Goal: Information Seeking & Learning: Learn about a topic

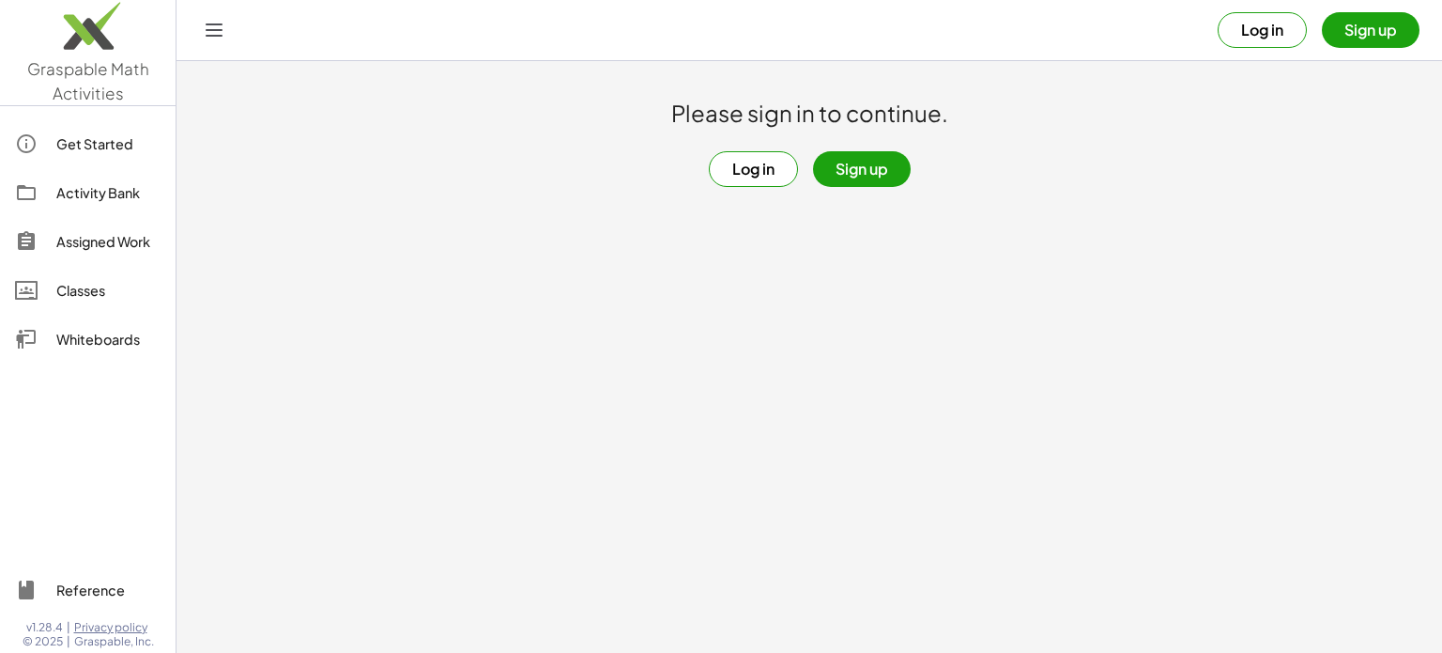
click at [745, 153] on button "Log in" at bounding box center [753, 169] width 89 height 36
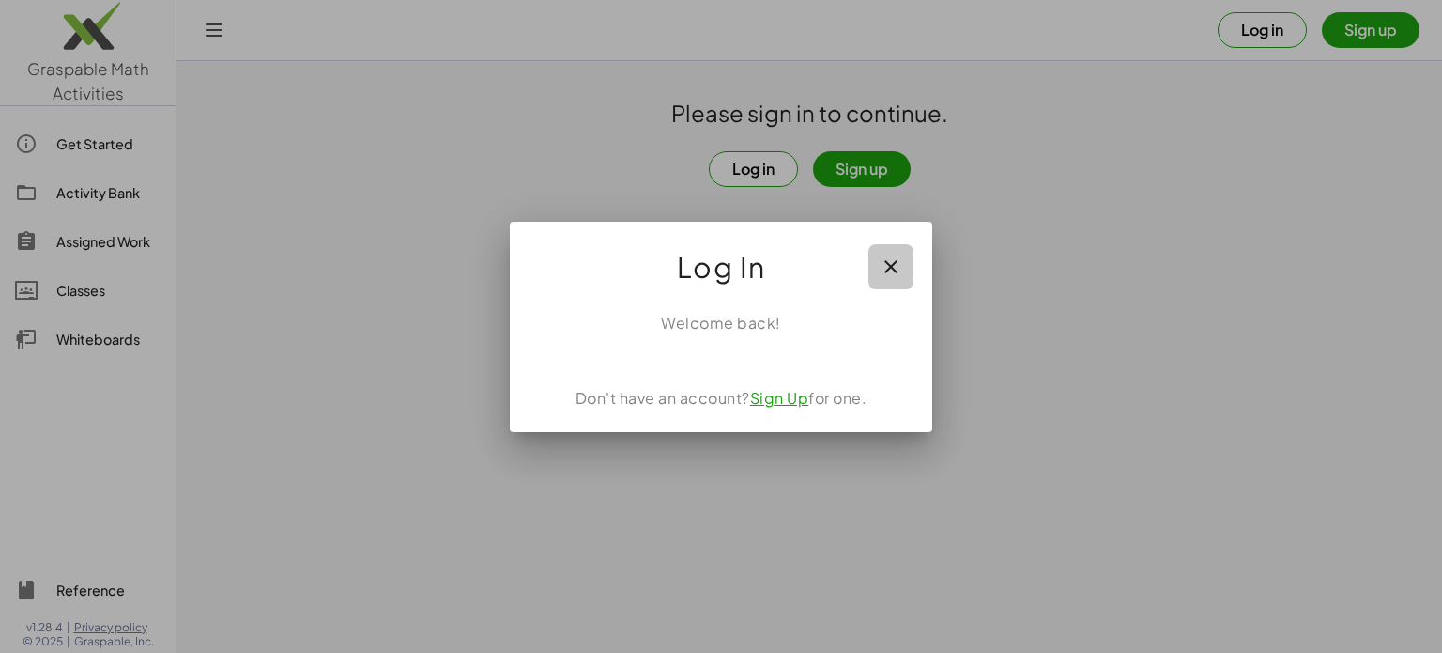
click at [883, 262] on icon "button" at bounding box center [891, 266] width 23 height 23
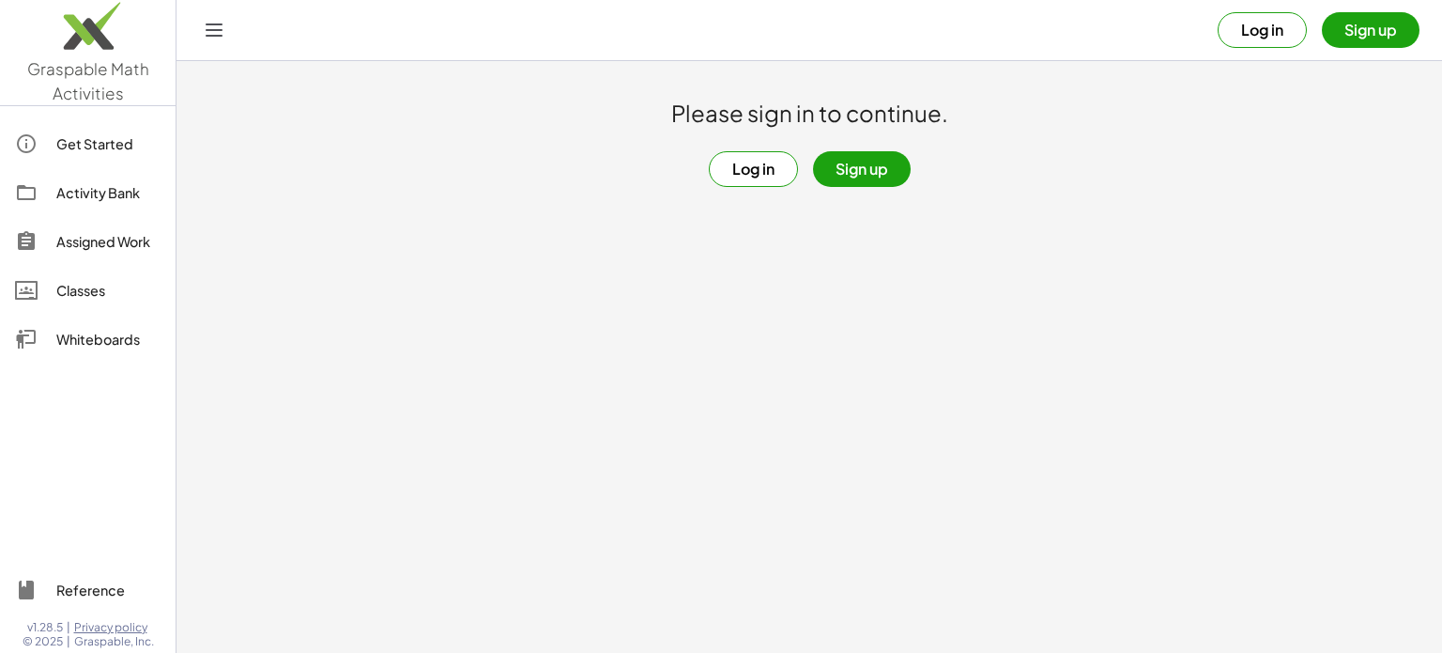
click at [1240, 33] on button "Log in" at bounding box center [1262, 30] width 89 height 36
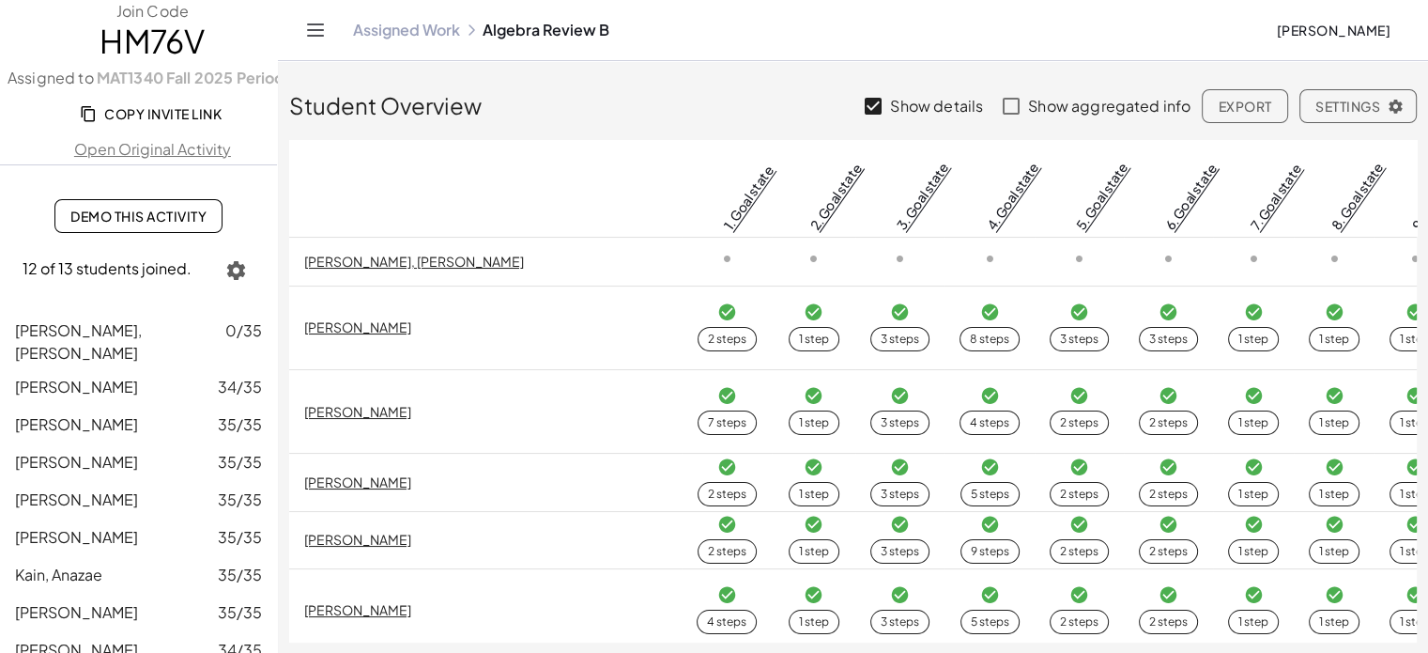
click at [407, 27] on link "Assigned Work" at bounding box center [406, 30] width 107 height 19
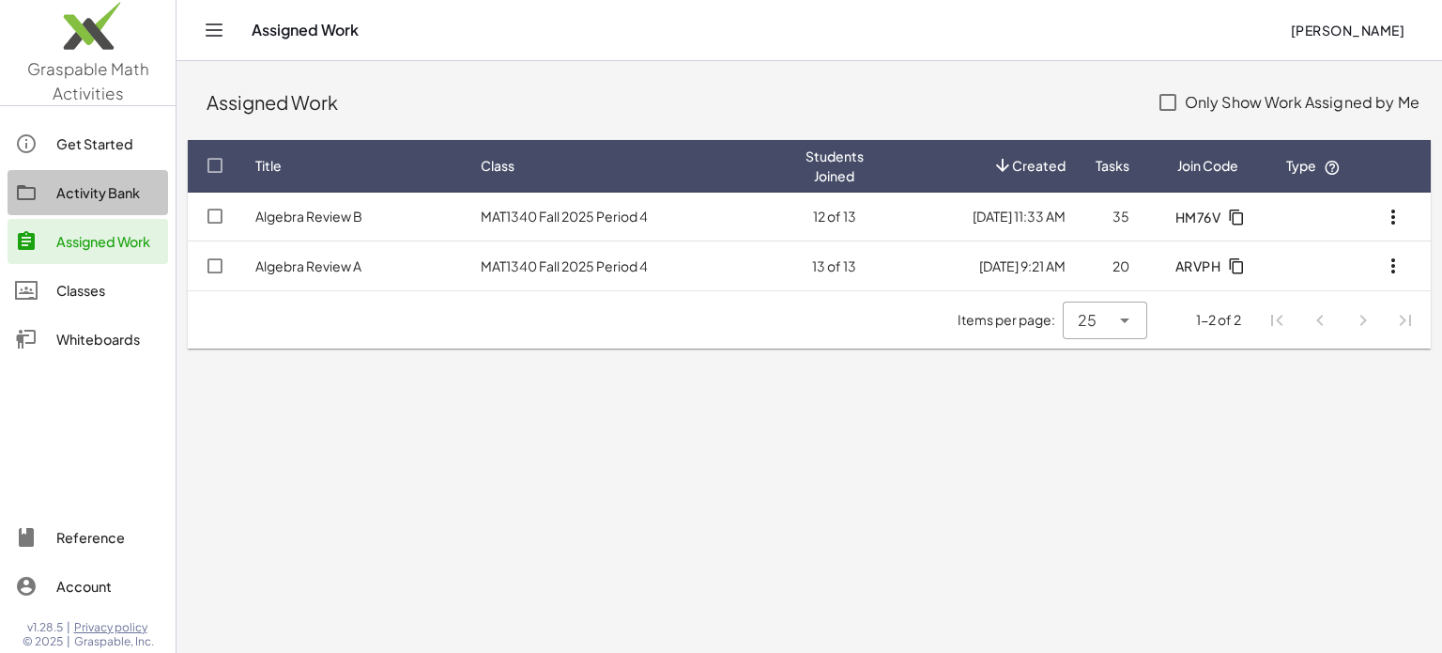
click at [82, 191] on div "Activity Bank" at bounding box center [108, 192] width 104 height 23
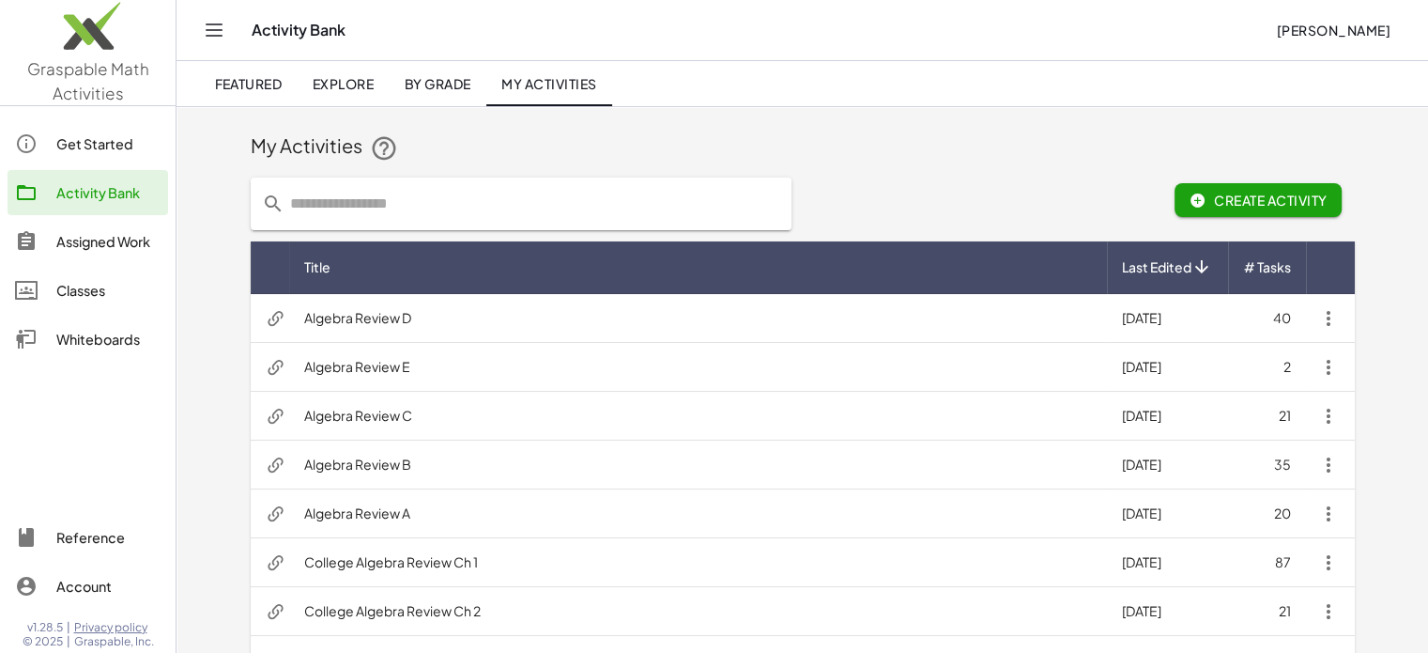
click at [485, 457] on td "Algebra Review B" at bounding box center [698, 464] width 818 height 49
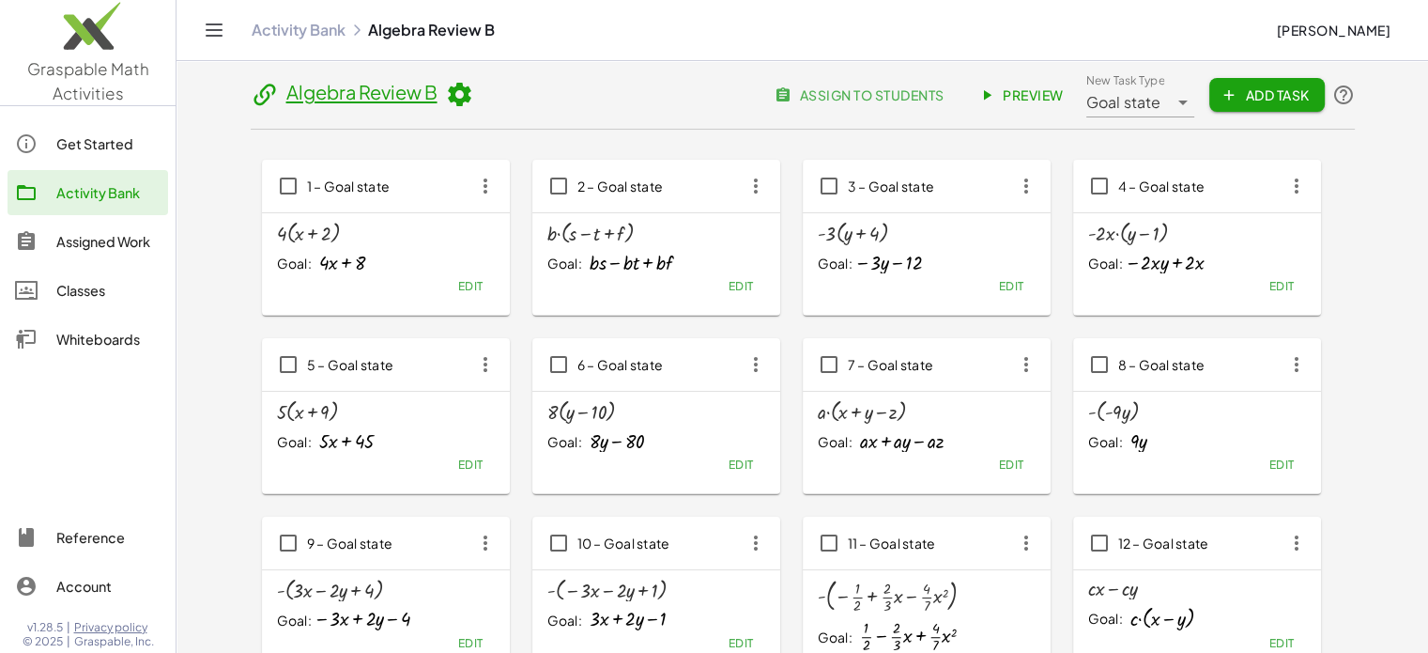
click at [1033, 80] on link "Preview" at bounding box center [1023, 95] width 112 height 34
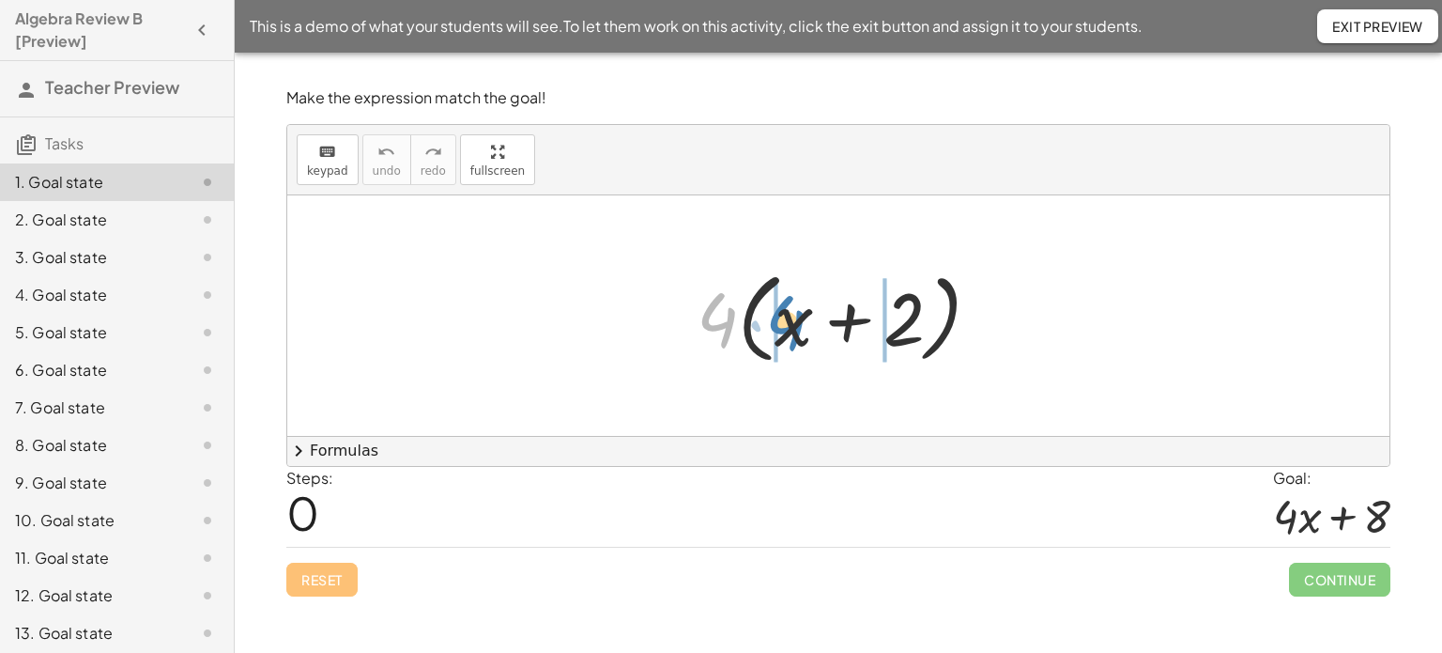
drag, startPoint x: 716, startPoint y: 304, endPoint x: 785, endPoint y: 307, distance: 68.6
click at [785, 307] on div at bounding box center [845, 316] width 317 height 108
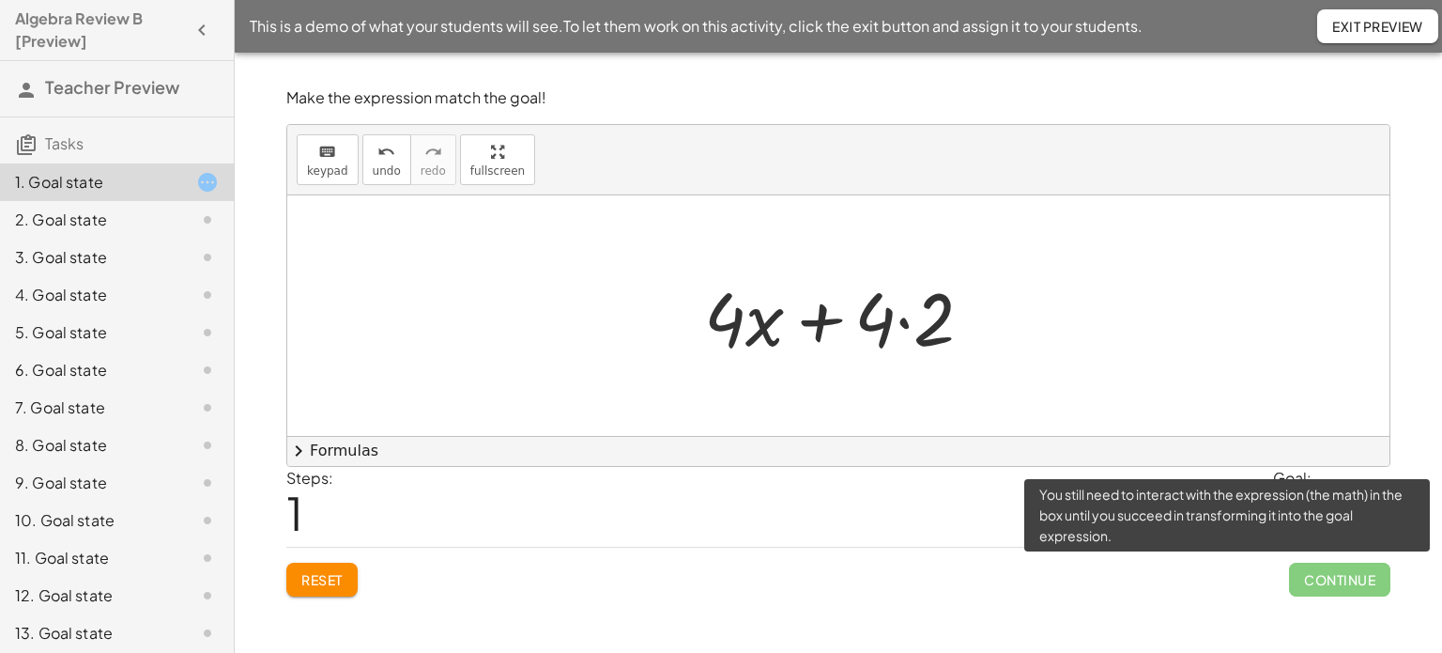
click at [1361, 576] on span "Continue" at bounding box center [1339, 579] width 101 height 34
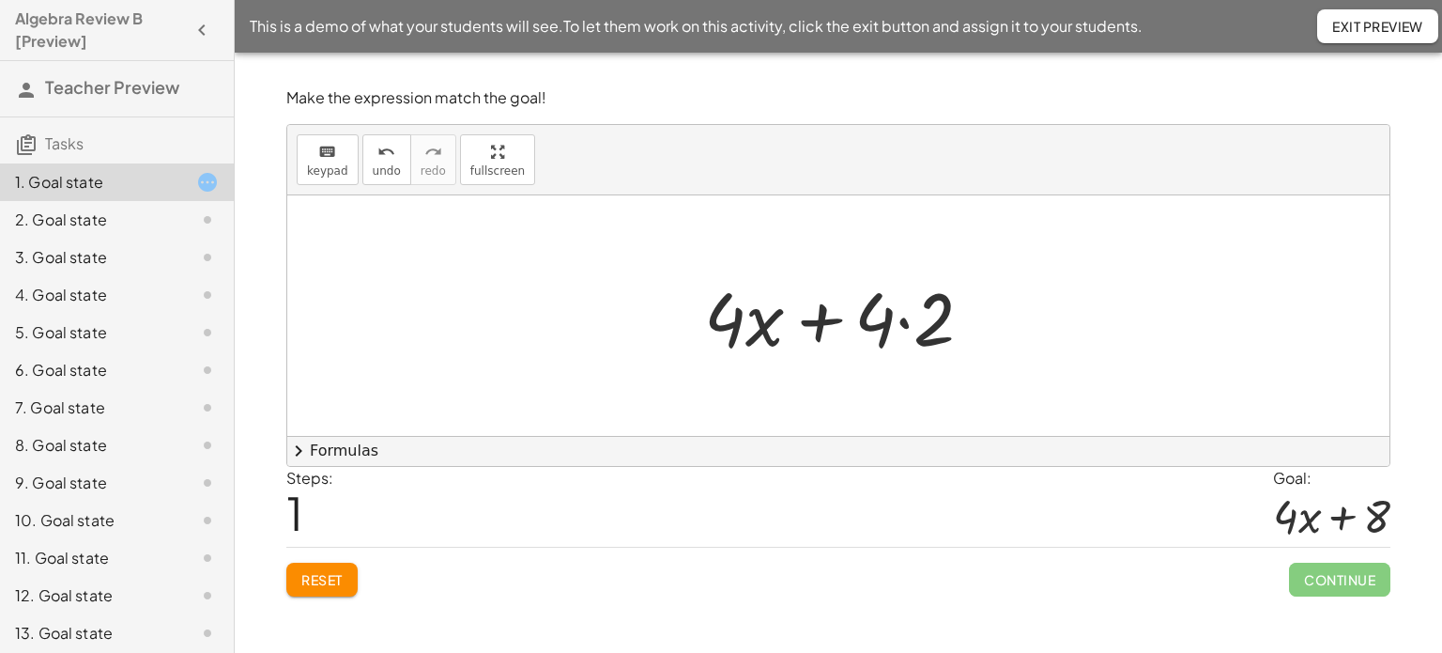
click at [862, 323] on div at bounding box center [846, 316] width 302 height 97
drag, startPoint x: 874, startPoint y: 318, endPoint x: 912, endPoint y: 309, distance: 38.7
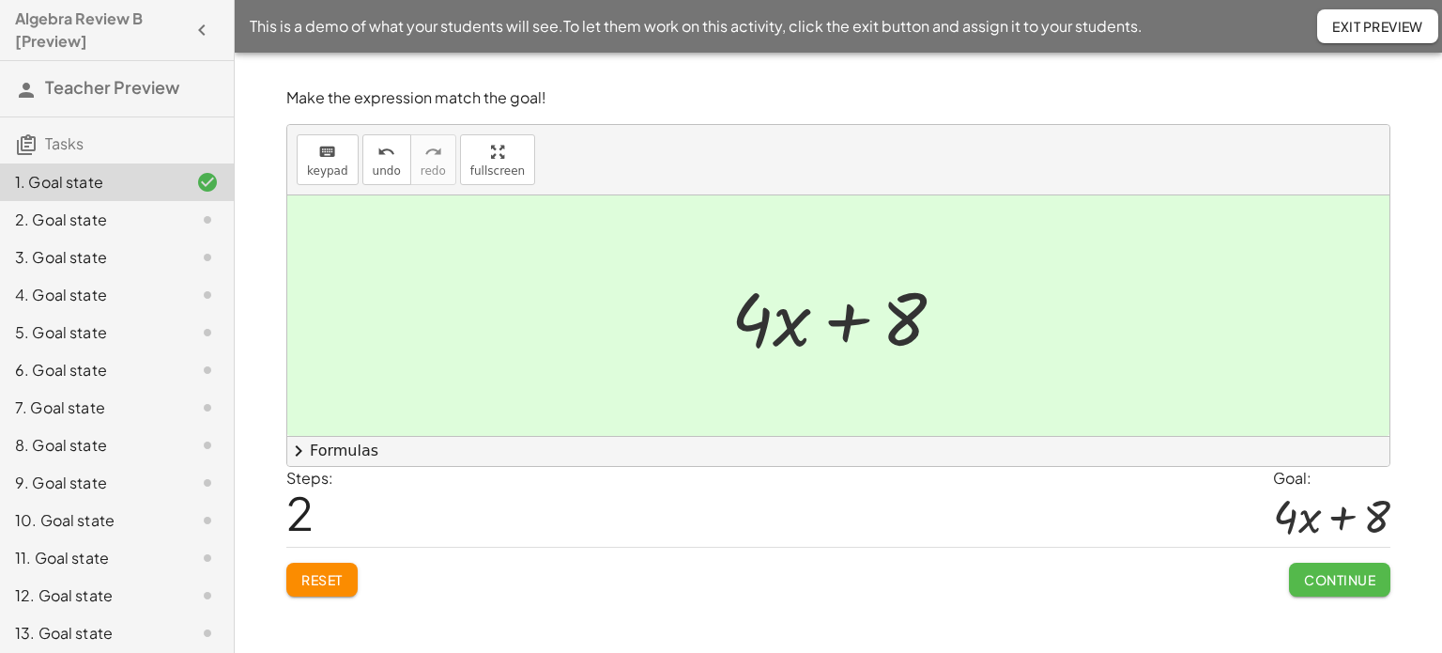
click at [1357, 581] on span "Continue" at bounding box center [1339, 579] width 71 height 17
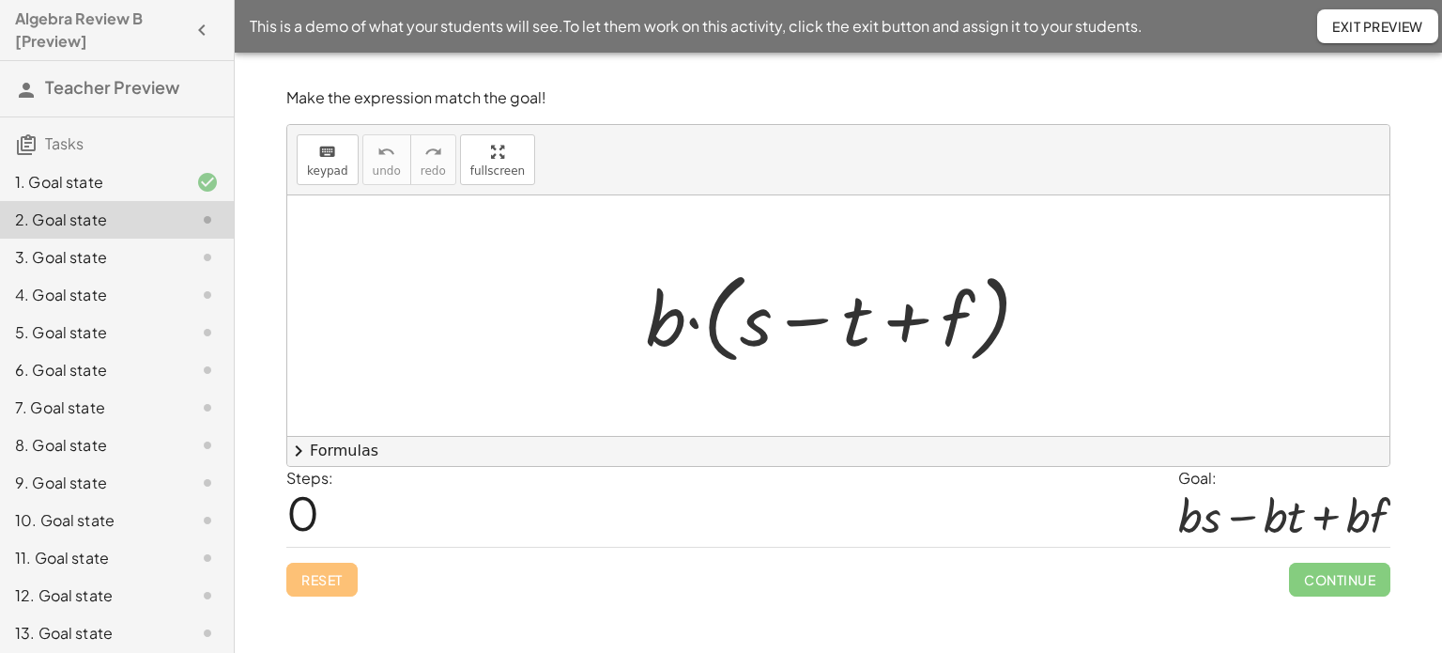
click at [721, 231] on div "· b · ( + s − t + f )" at bounding box center [838, 315] width 1102 height 240
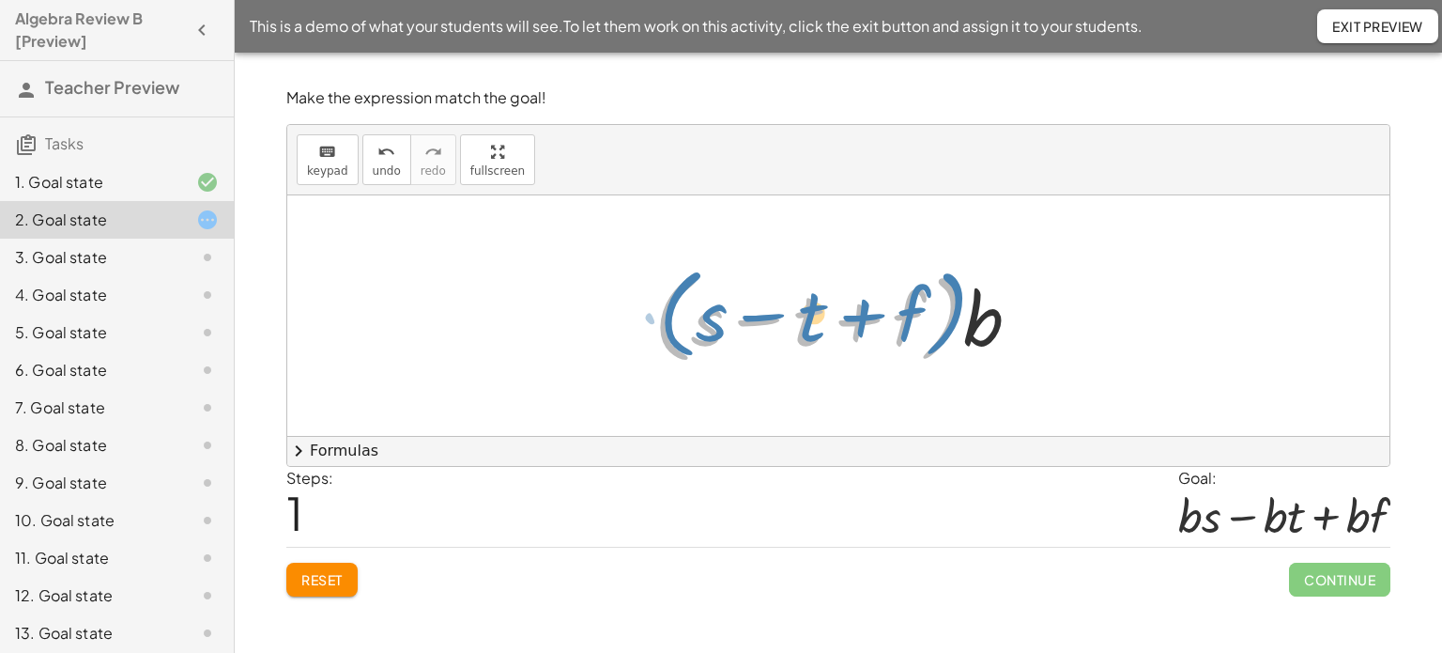
click at [661, 310] on div at bounding box center [845, 316] width 400 height 108
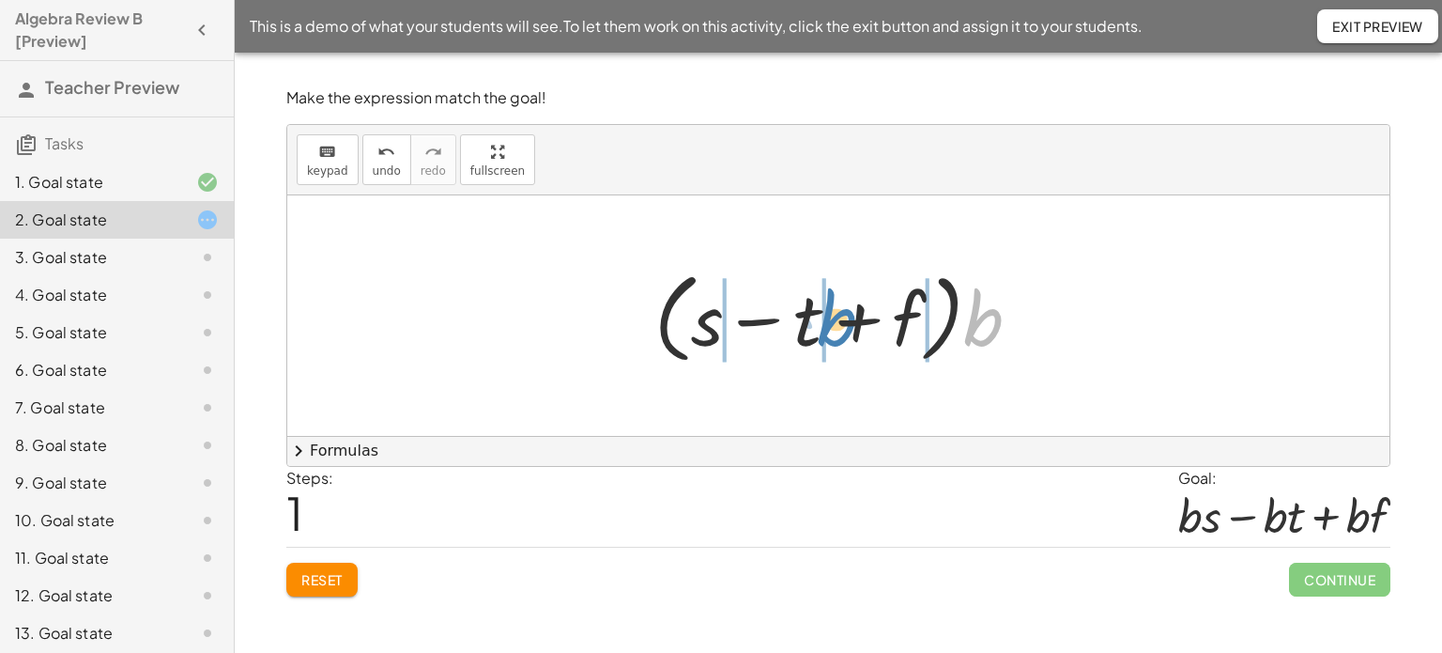
drag, startPoint x: 981, startPoint y: 326, endPoint x: 834, endPoint y: 326, distance: 147.4
click at [834, 326] on div at bounding box center [845, 316] width 400 height 108
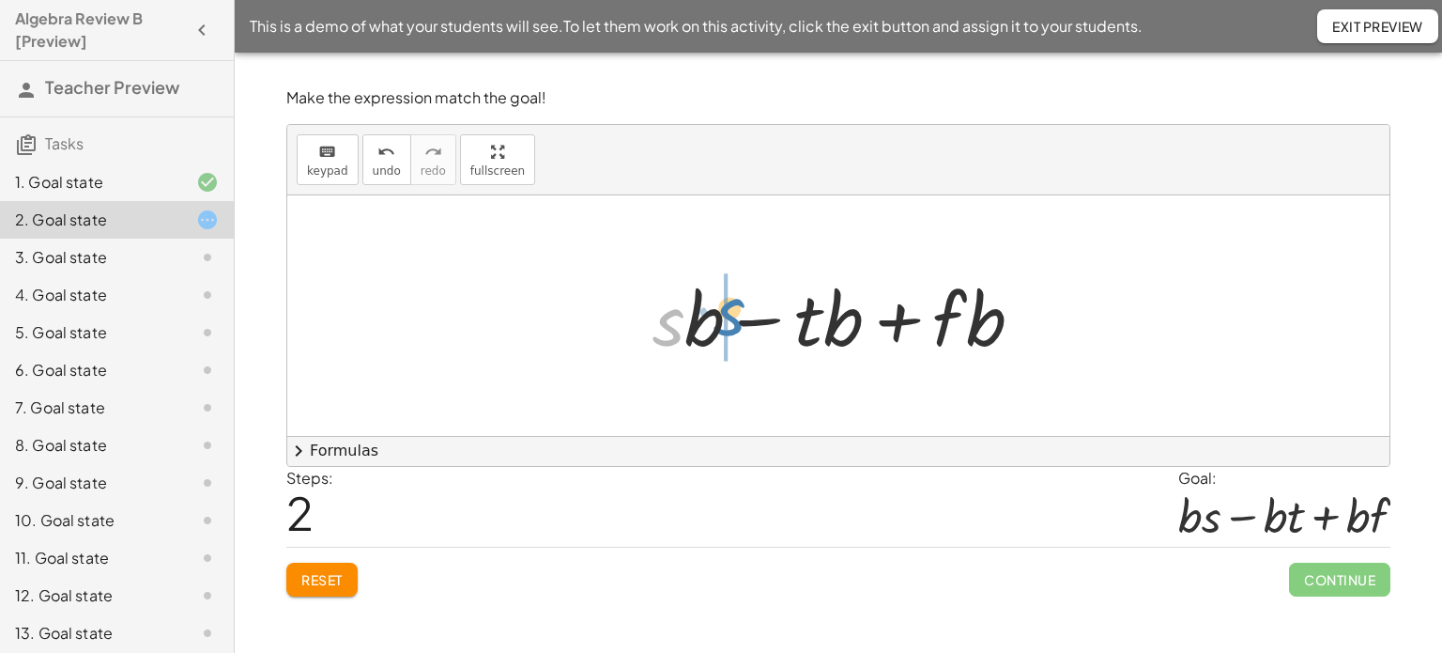
drag, startPoint x: 666, startPoint y: 326, endPoint x: 727, endPoint y: 315, distance: 61.9
click at [727, 315] on div at bounding box center [845, 316] width 405 height 97
drag, startPoint x: 802, startPoint y: 316, endPoint x: 845, endPoint y: 305, distance: 44.6
click at [845, 305] on div at bounding box center [845, 316] width 405 height 97
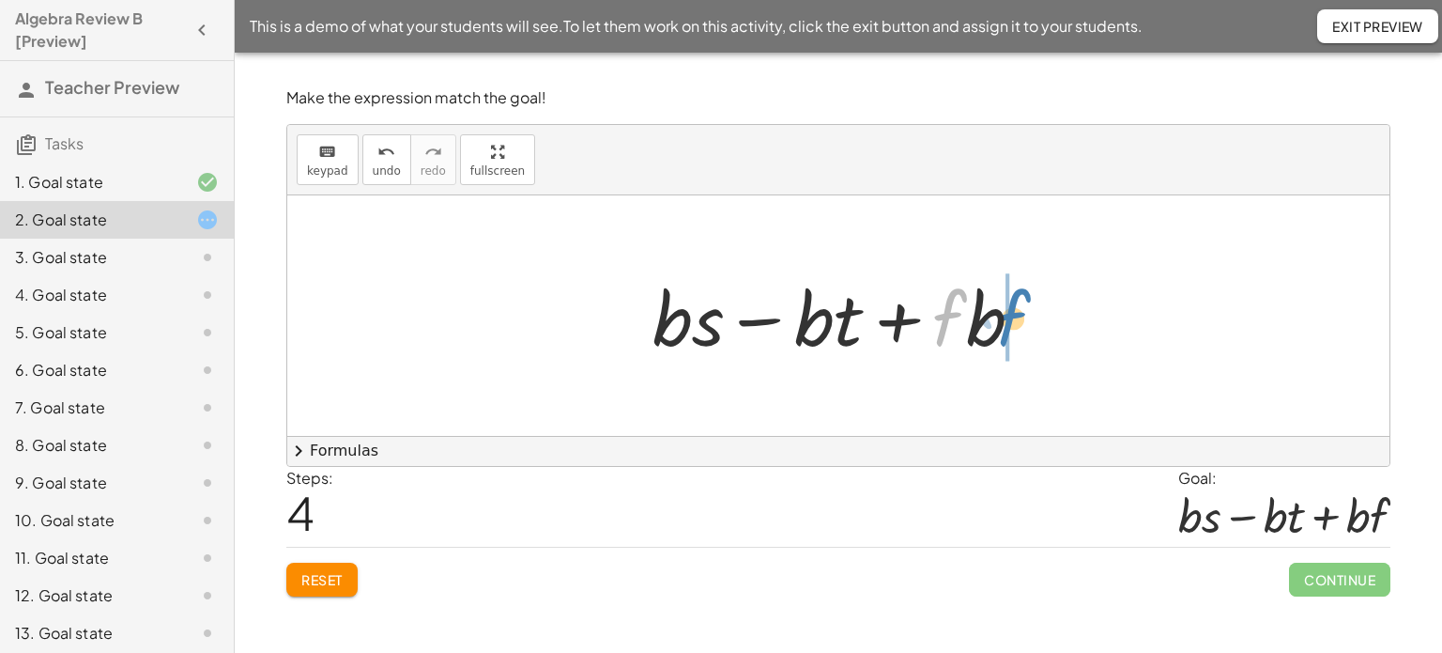
drag, startPoint x: 950, startPoint y: 319, endPoint x: 1014, endPoint y: 315, distance: 64.0
click at [1014, 315] on div at bounding box center [845, 316] width 405 height 97
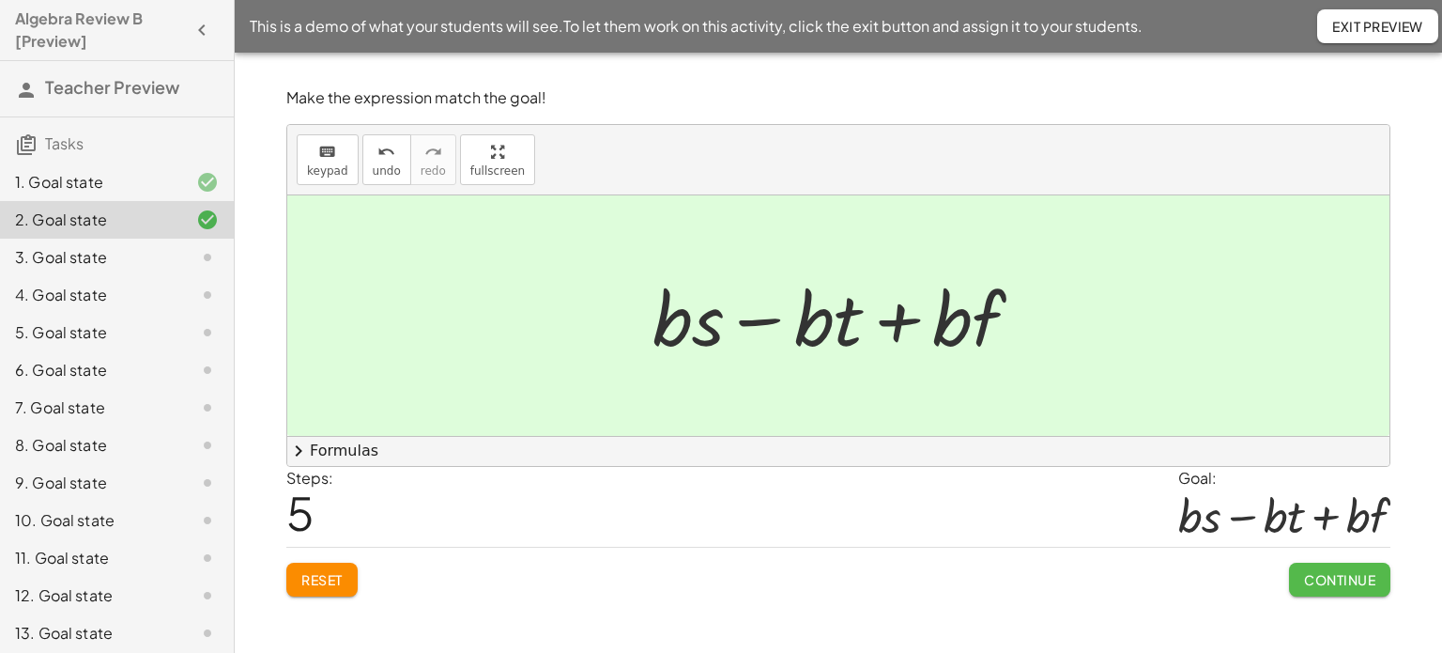
click at [1340, 574] on span "Continue" at bounding box center [1339, 579] width 71 height 17
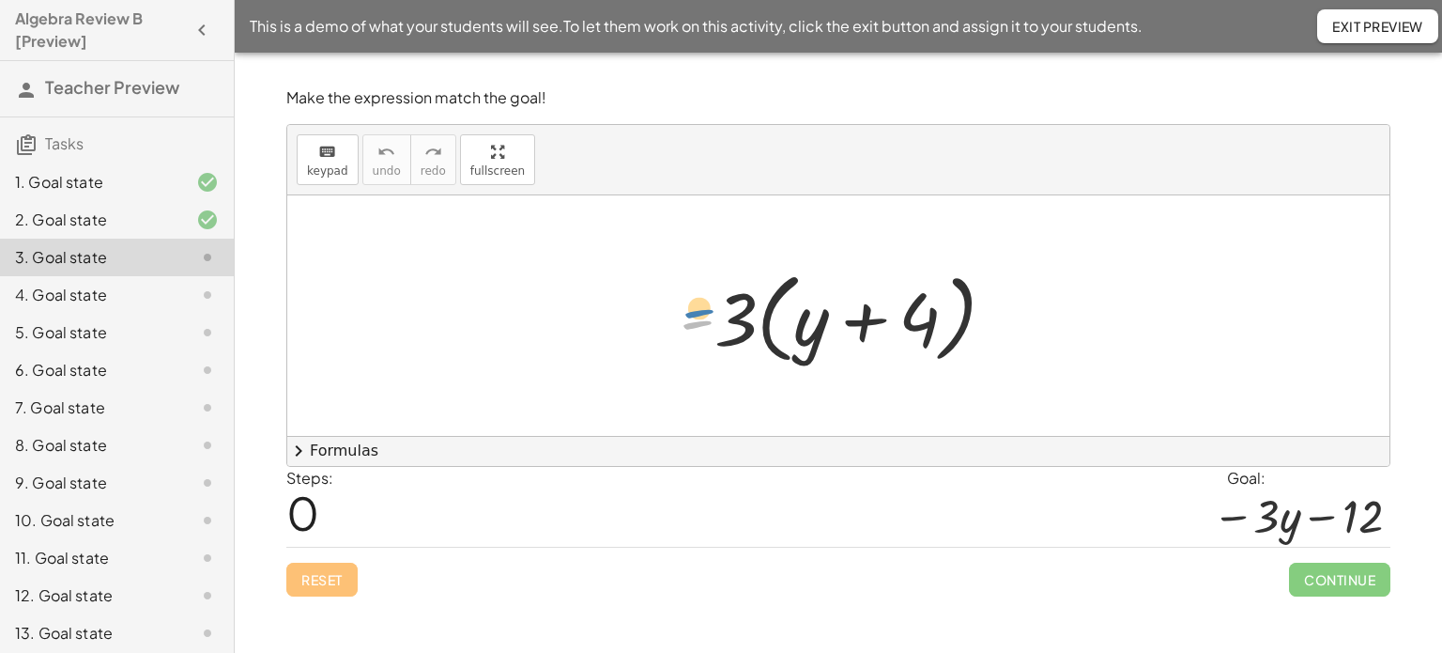
drag, startPoint x: 714, startPoint y: 317, endPoint x: 713, endPoint y: 307, distance: 10.4
click at [713, 307] on div at bounding box center [845, 316] width 350 height 108
drag, startPoint x: 724, startPoint y: 319, endPoint x: 855, endPoint y: 306, distance: 132.1
click at [855, 306] on div at bounding box center [845, 316] width 350 height 108
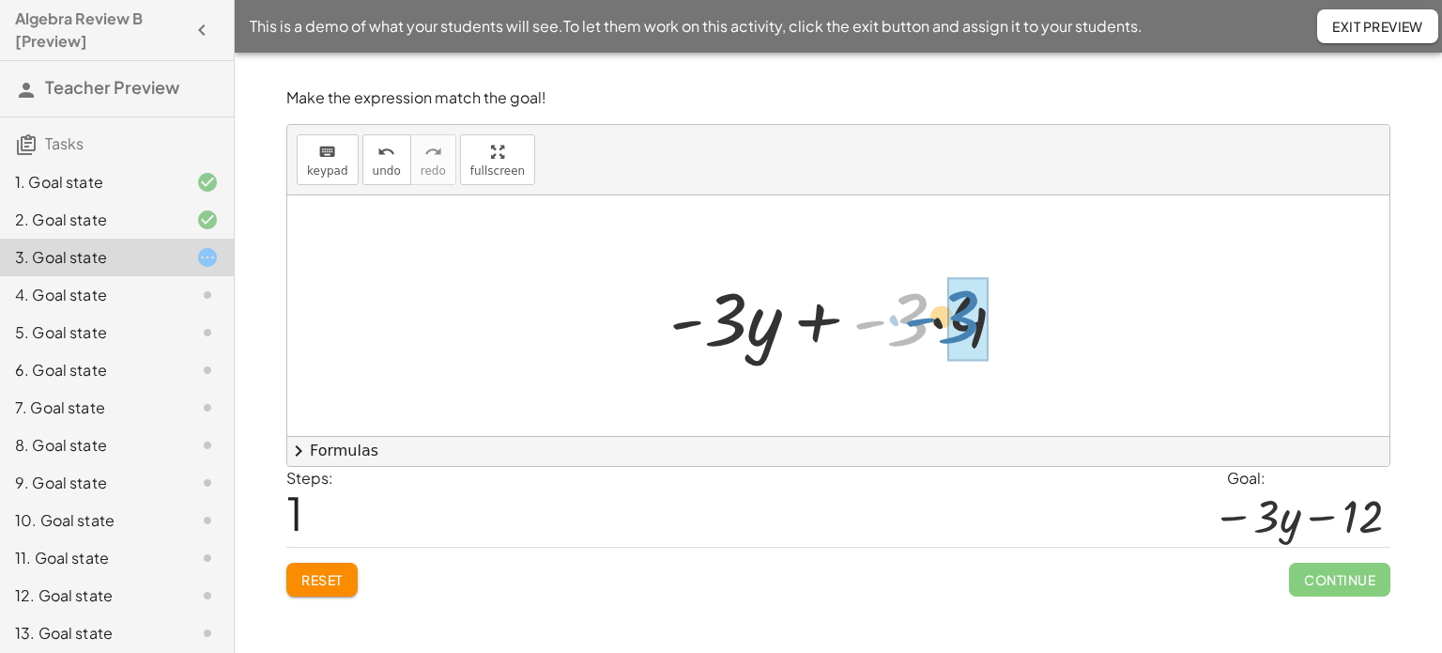
drag, startPoint x: 905, startPoint y: 311, endPoint x: 956, endPoint y: 308, distance: 50.8
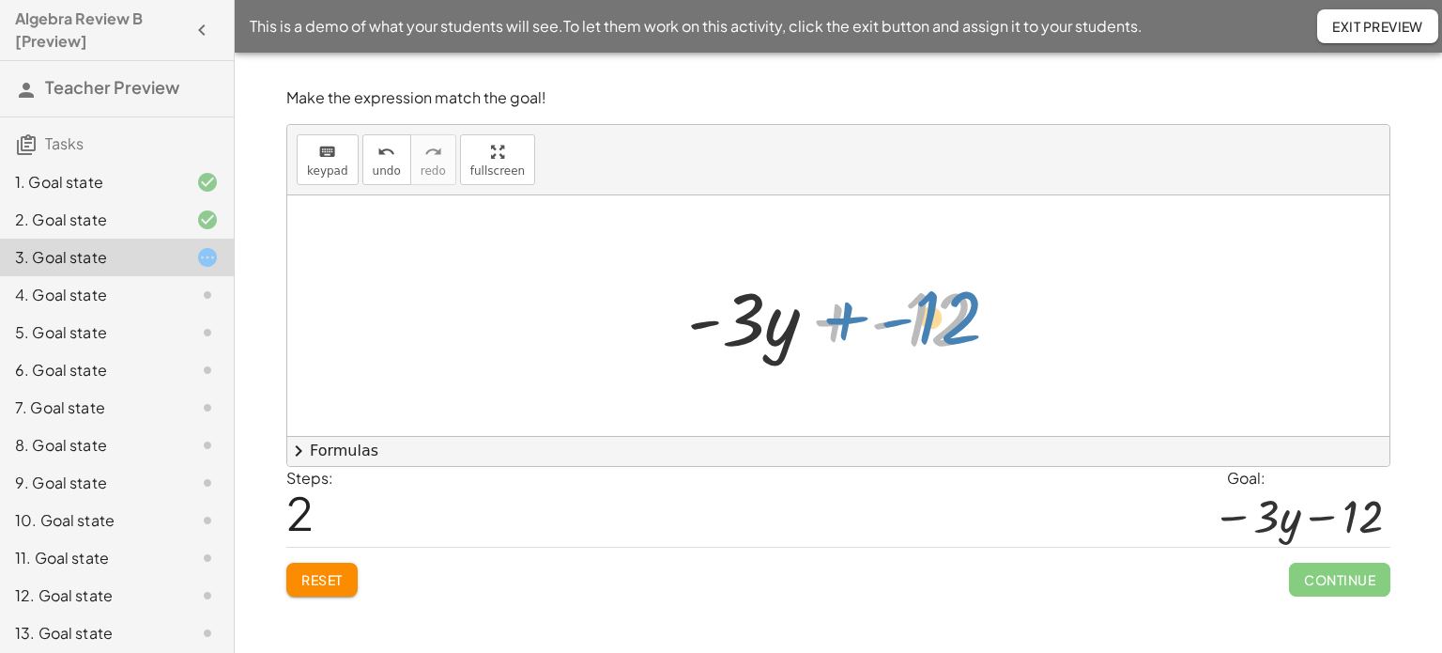
drag, startPoint x: 838, startPoint y: 323, endPoint x: 912, endPoint y: 315, distance: 73.7
click at [826, 326] on div at bounding box center [846, 316] width 336 height 97
drag, startPoint x: 871, startPoint y: 316, endPoint x: 814, endPoint y: 311, distance: 57.6
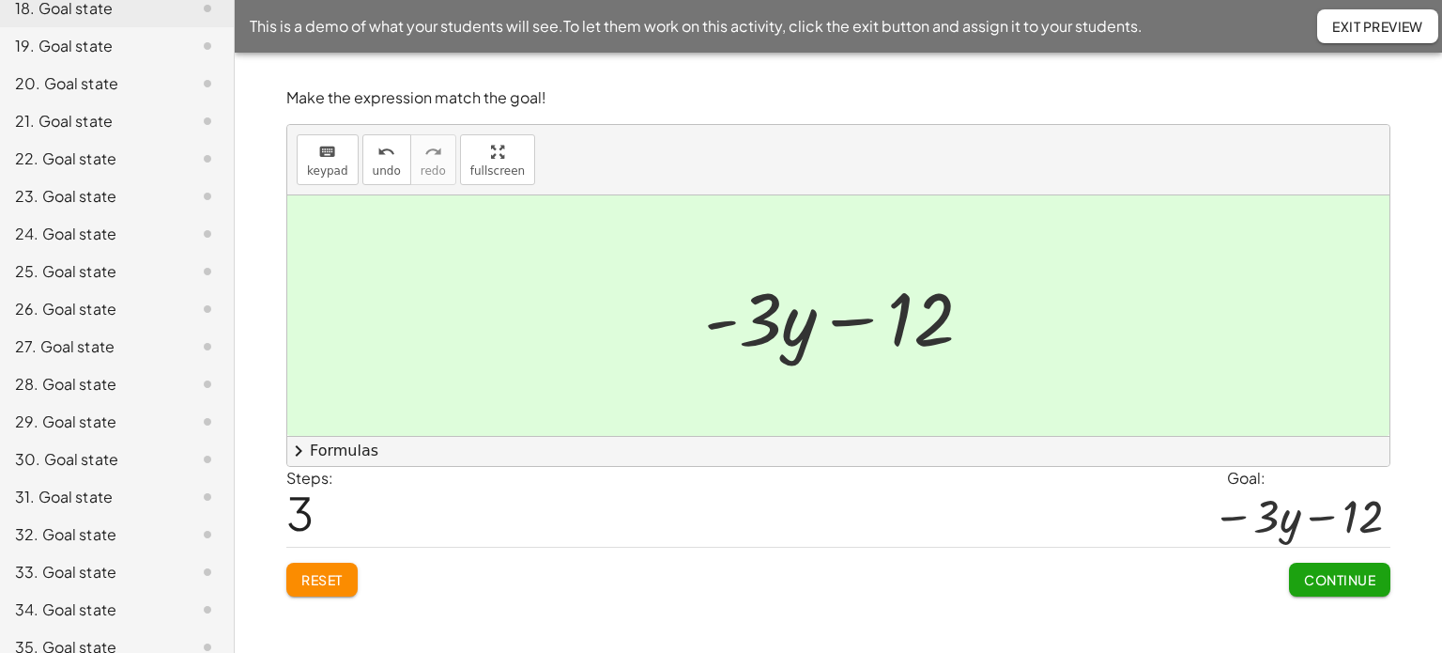
scroll to position [832, 0]
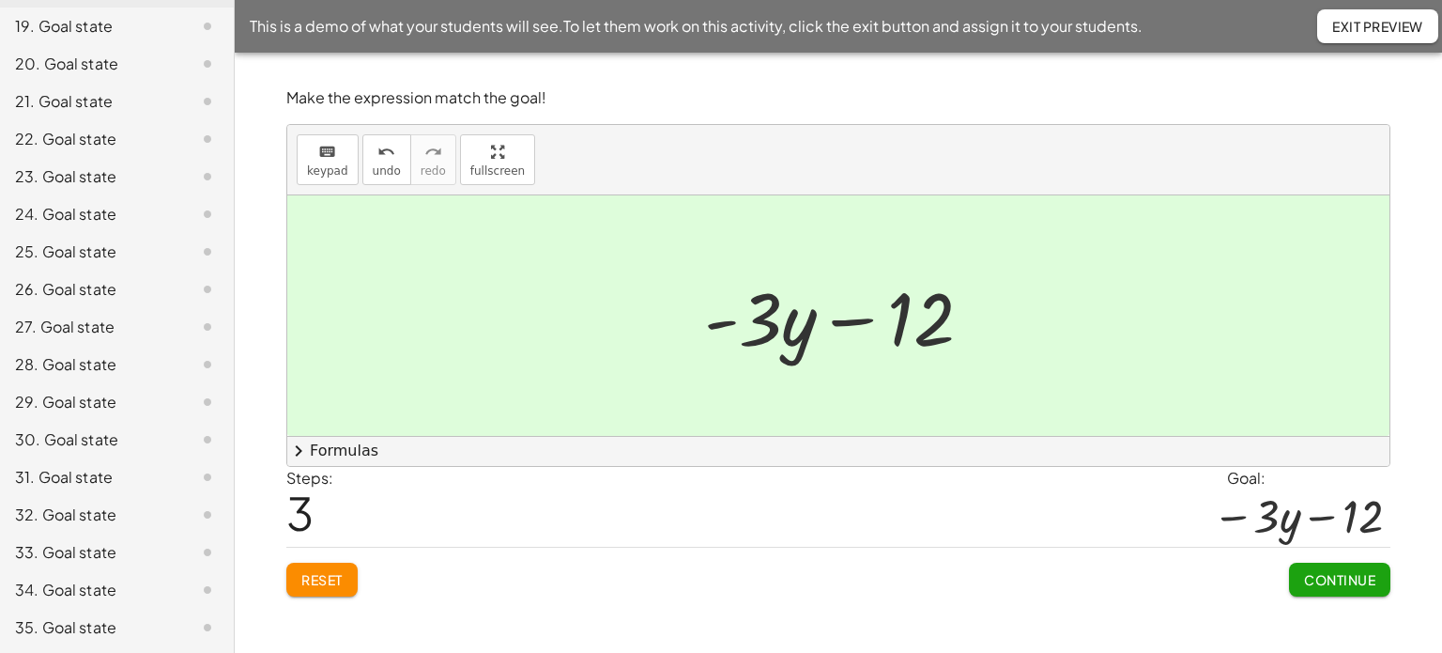
click at [79, 477] on div "31. Goal state" at bounding box center [90, 477] width 151 height 23
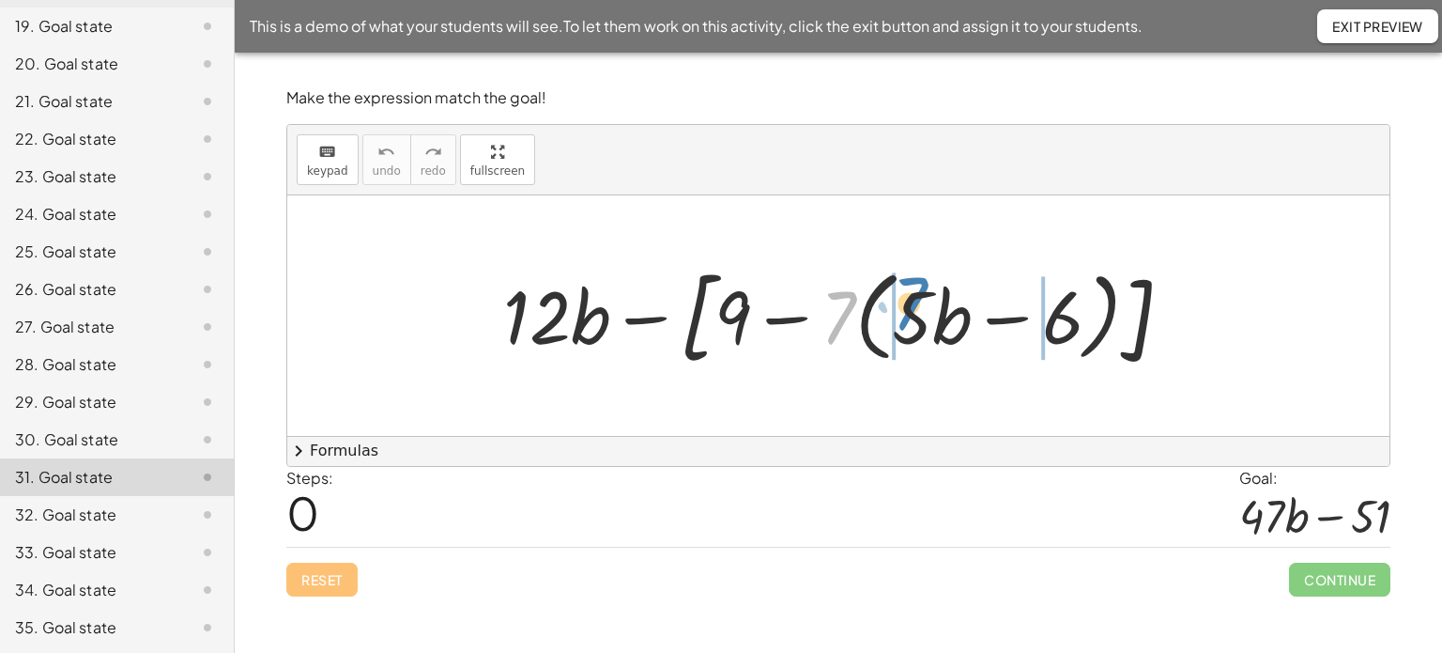
drag, startPoint x: 831, startPoint y: 315, endPoint x: 902, endPoint y: 300, distance: 72.7
click at [902, 300] on div at bounding box center [845, 315] width 703 height 119
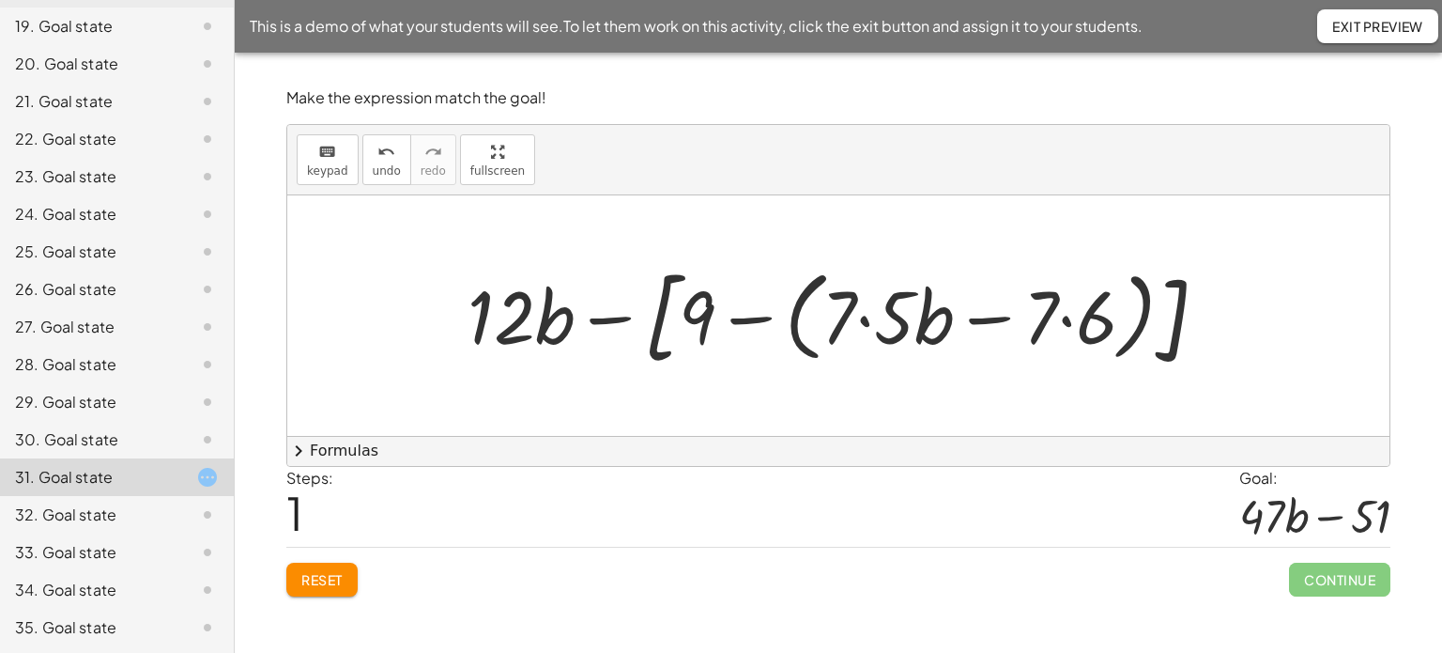
click at [866, 321] on div at bounding box center [845, 315] width 774 height 119
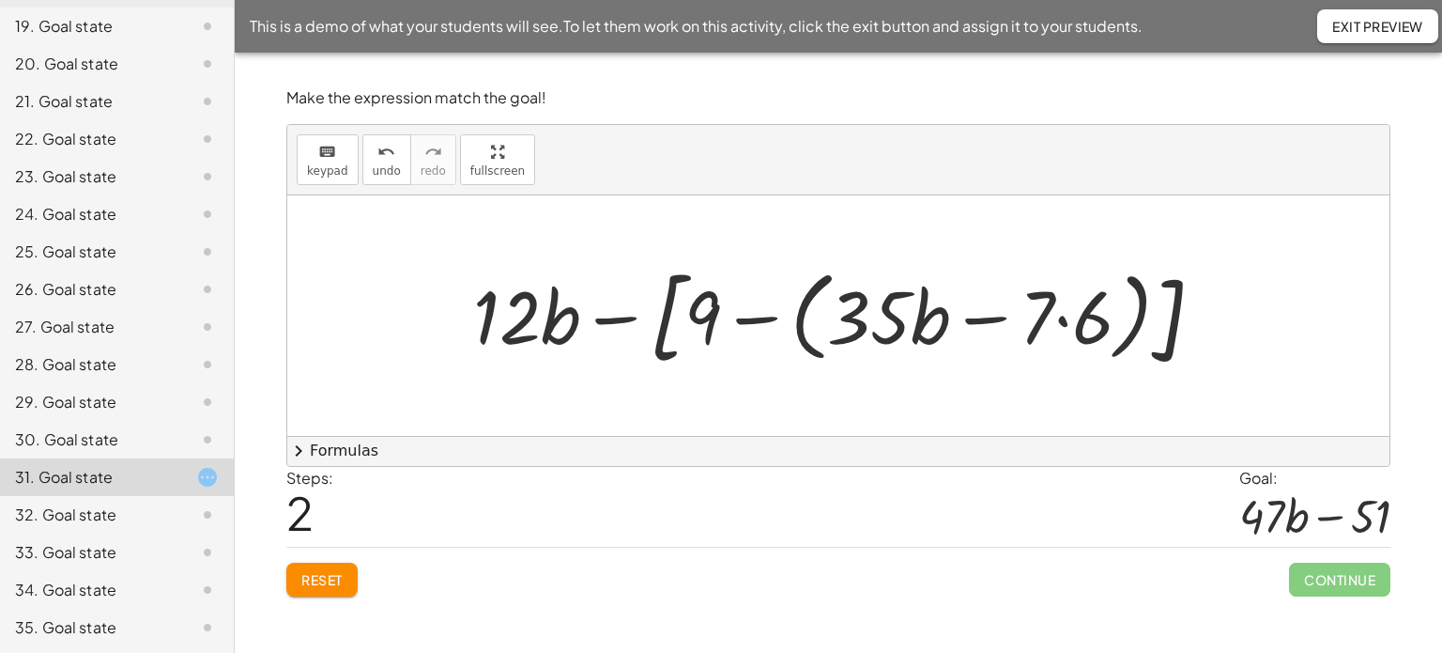
click at [1070, 317] on div at bounding box center [846, 315] width 764 height 119
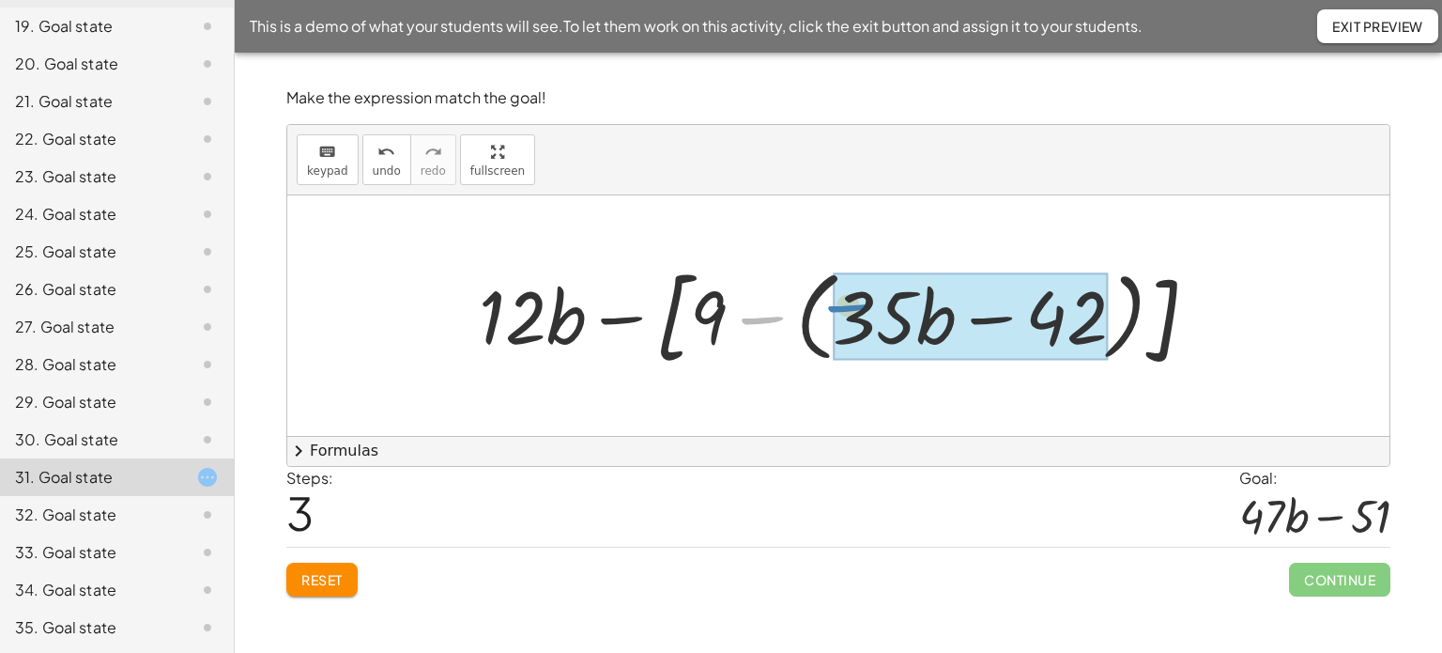
drag, startPoint x: 758, startPoint y: 318, endPoint x: 845, endPoint y: 306, distance: 88.2
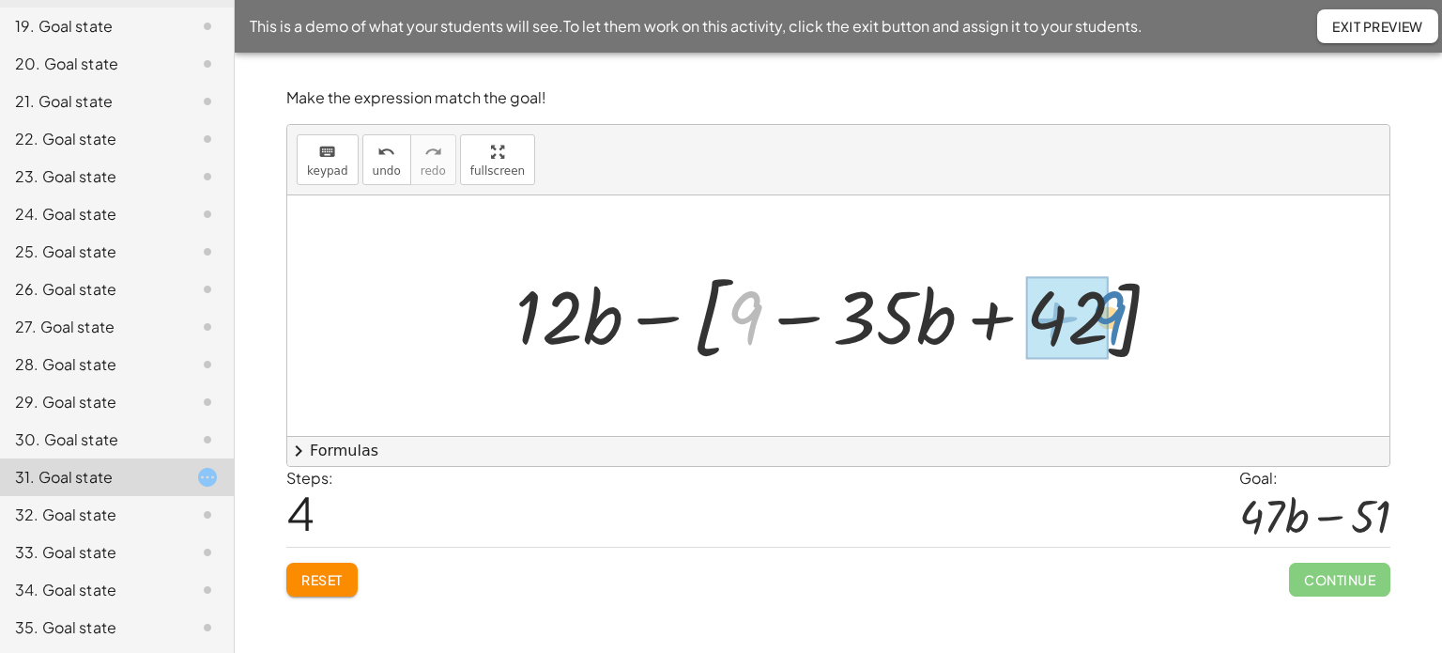
drag, startPoint x: 754, startPoint y: 315, endPoint x: 1117, endPoint y: 315, distance: 363.4
click at [1117, 315] on div at bounding box center [845, 316] width 679 height 108
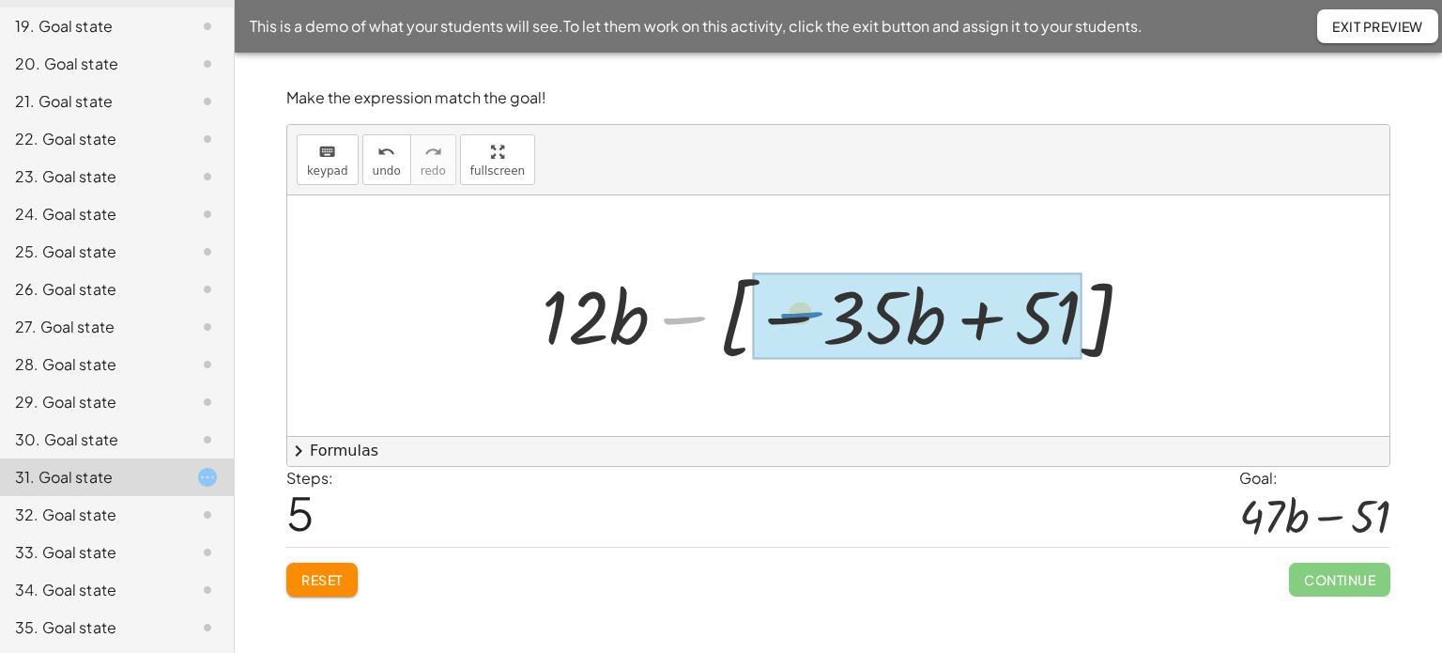
drag, startPoint x: 692, startPoint y: 325, endPoint x: 809, endPoint y: 320, distance: 117.5
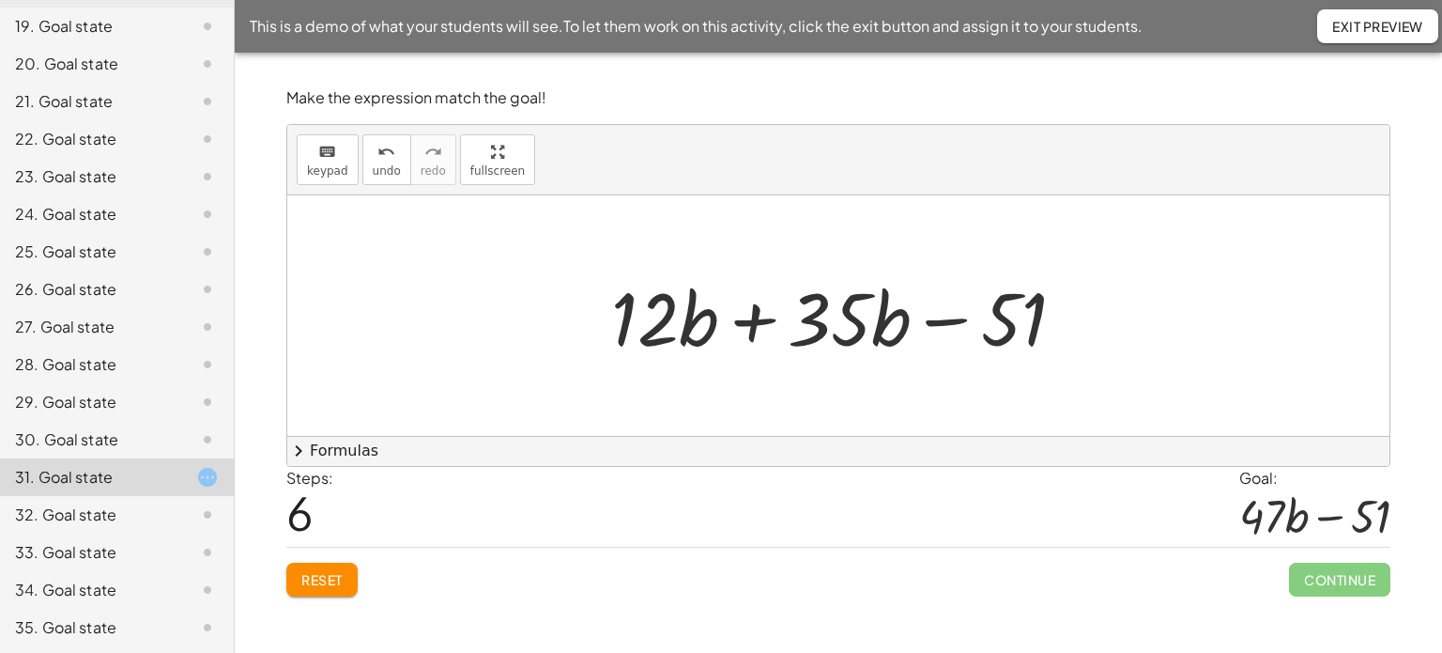
click at [753, 326] on div at bounding box center [845, 316] width 487 height 97
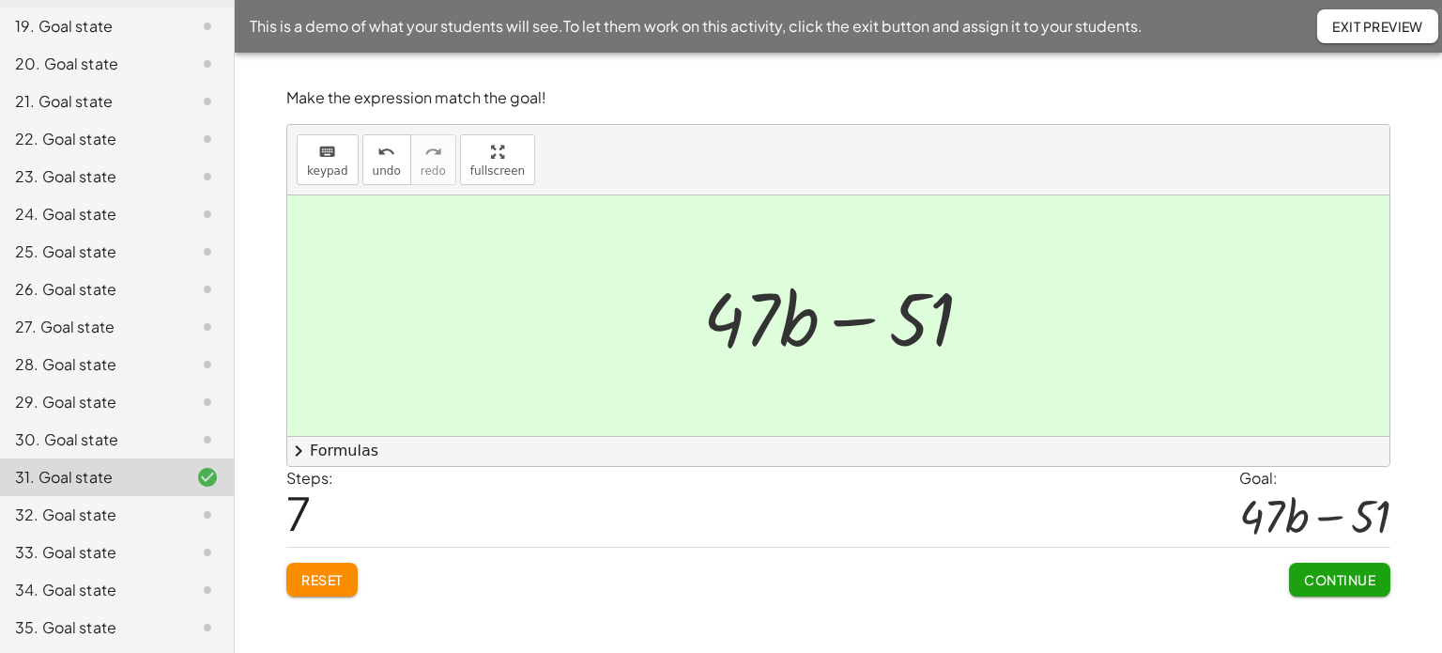
click at [196, 587] on icon at bounding box center [207, 589] width 23 height 23
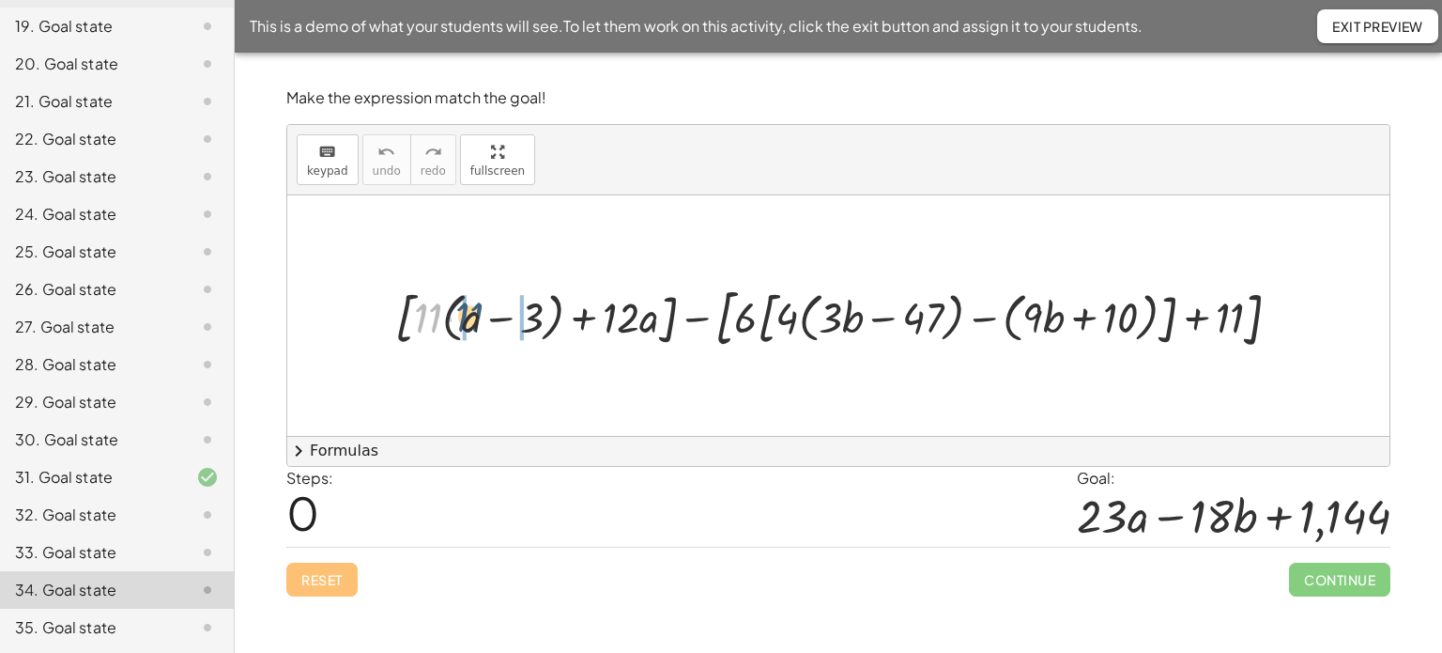
drag, startPoint x: 426, startPoint y: 322, endPoint x: 468, endPoint y: 321, distance: 41.3
click at [468, 321] on div at bounding box center [845, 316] width 919 height 76
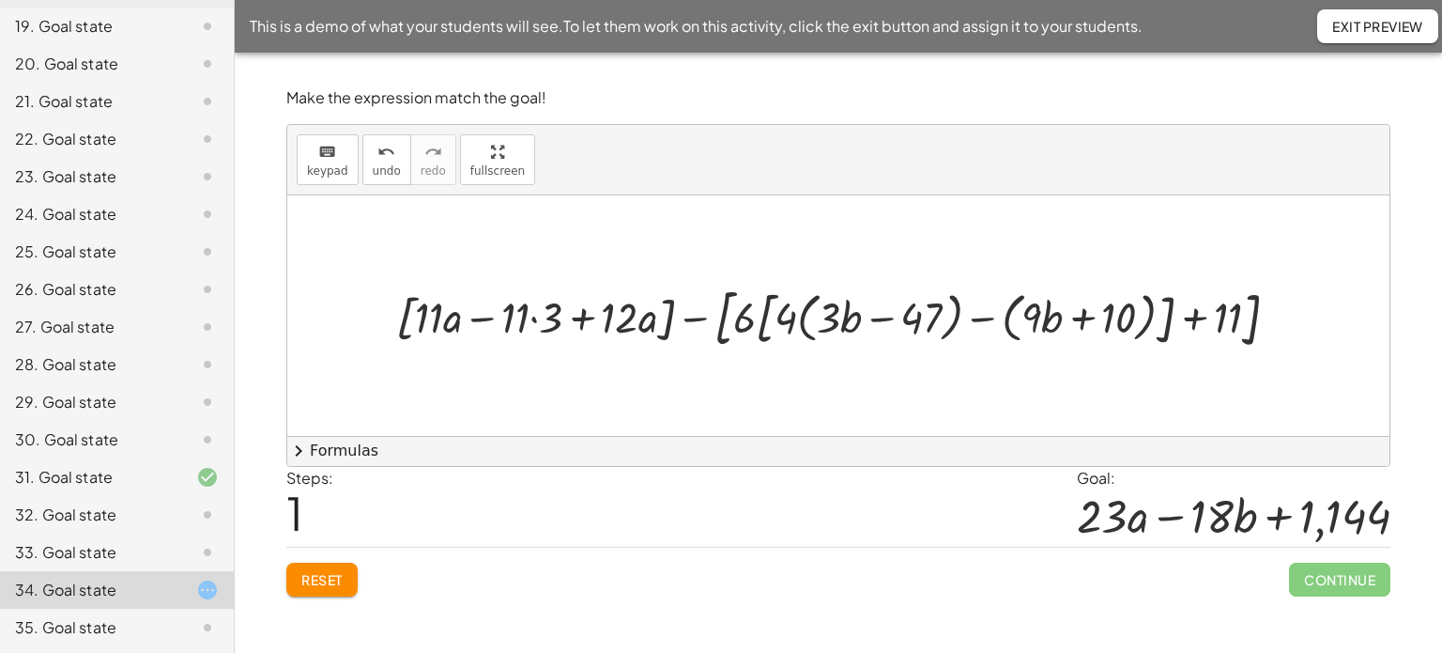
click at [537, 318] on div at bounding box center [845, 316] width 916 height 76
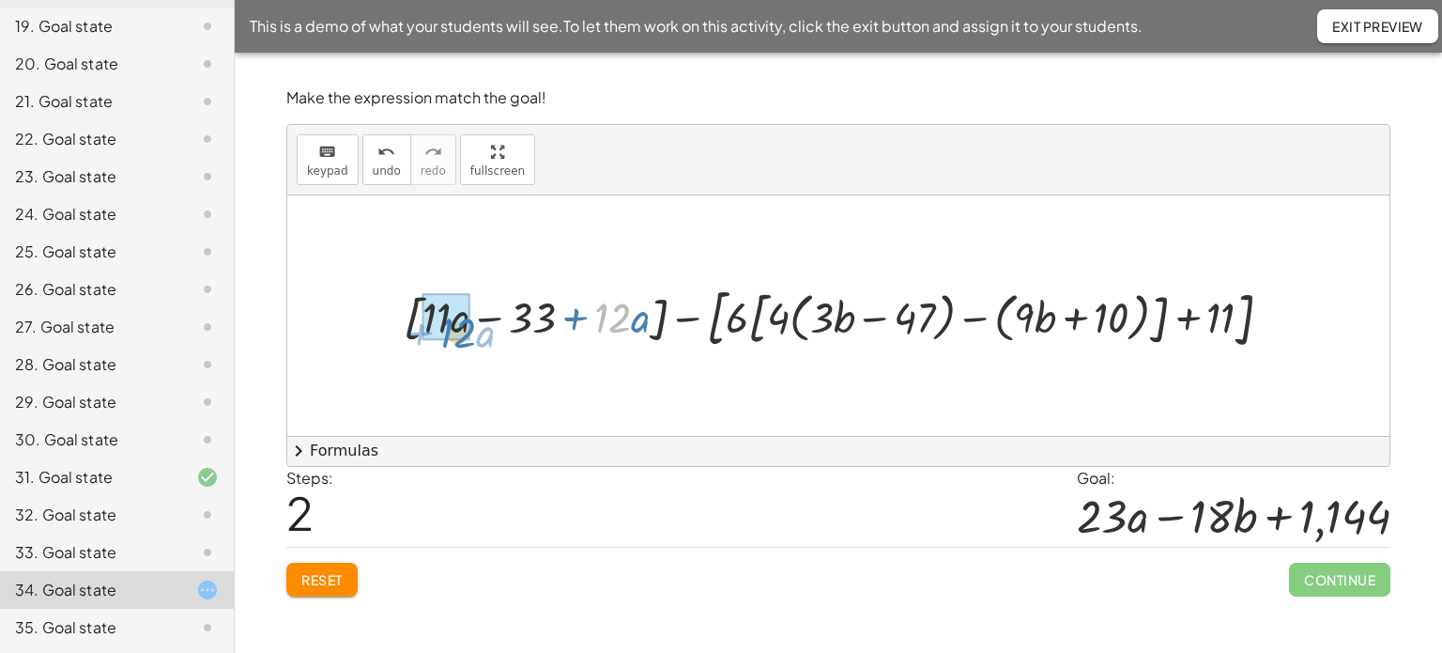
drag, startPoint x: 614, startPoint y: 315, endPoint x: 459, endPoint y: 330, distance: 155.6
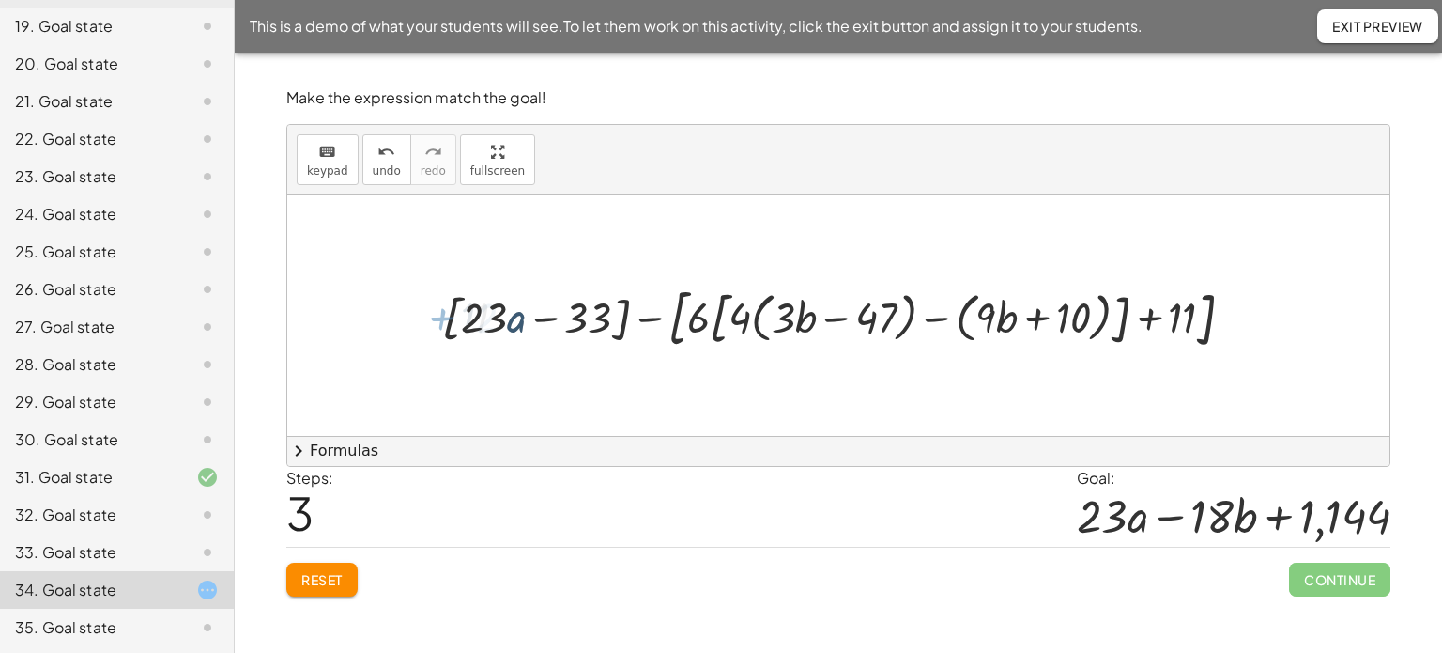
click at [620, 323] on div at bounding box center [845, 316] width 824 height 76
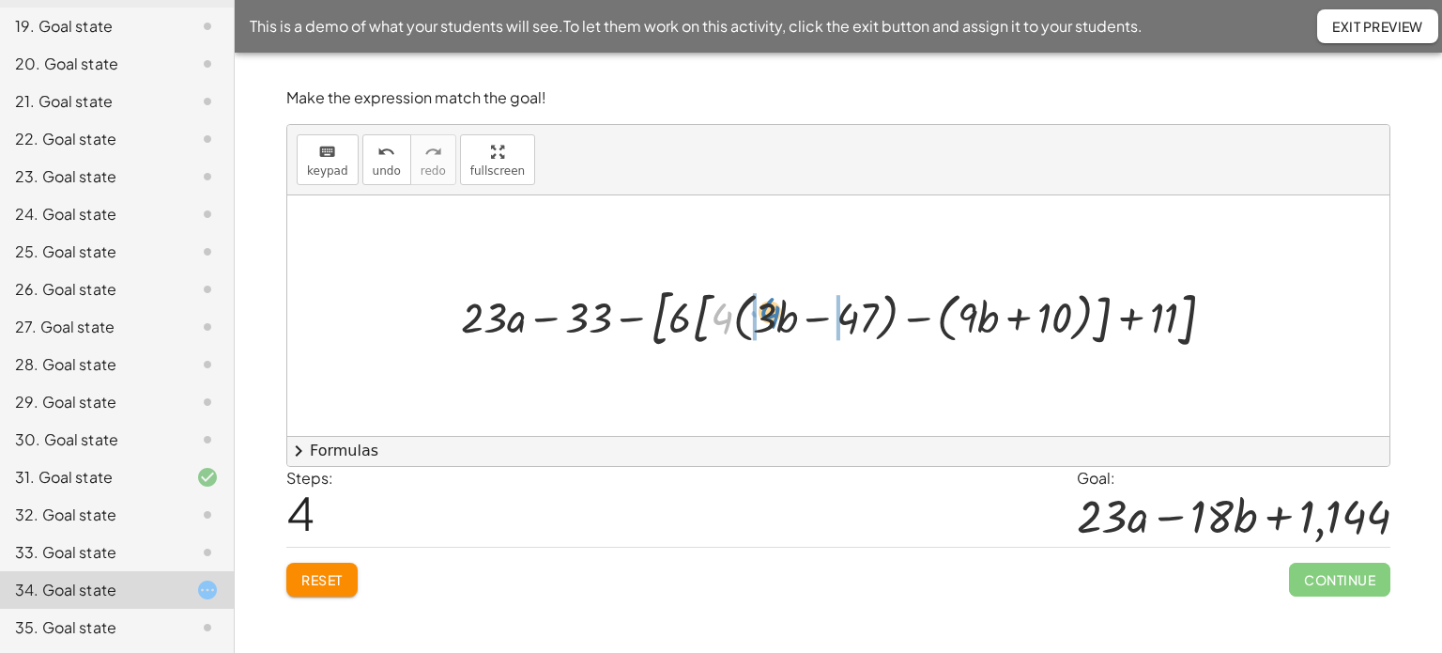
drag, startPoint x: 714, startPoint y: 324, endPoint x: 762, endPoint y: 318, distance: 49.1
click at [762, 318] on div at bounding box center [846, 316] width 788 height 76
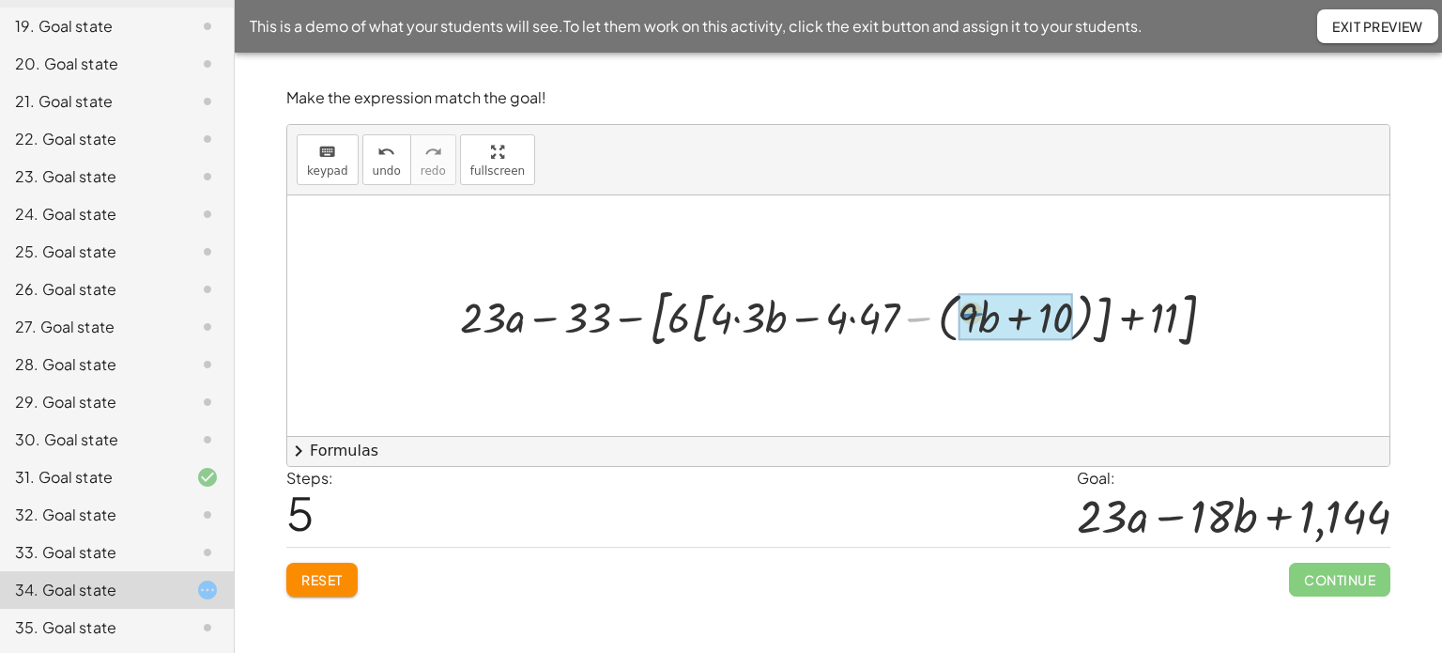
drag, startPoint x: 920, startPoint y: 319, endPoint x: 961, endPoint y: 310, distance: 42.4
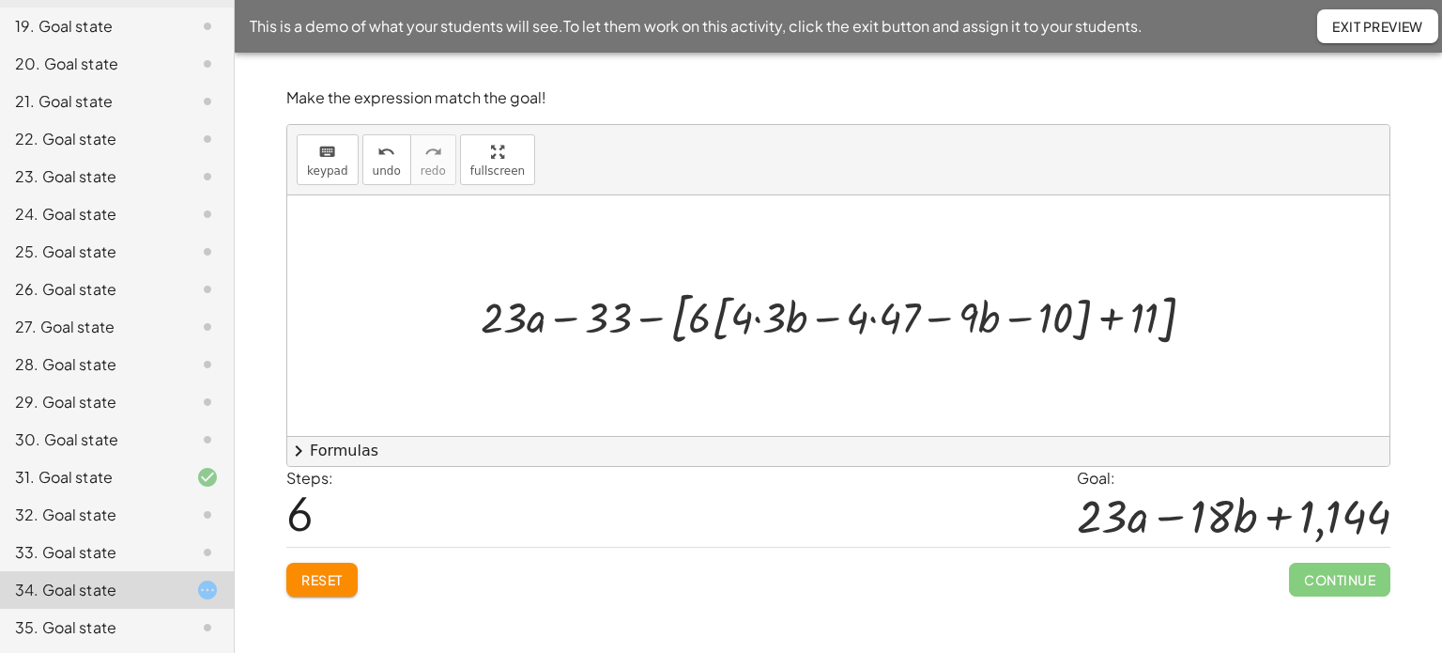
click at [878, 317] on div at bounding box center [845, 315] width 748 height 69
click at [761, 317] on div at bounding box center [845, 315] width 738 height 69
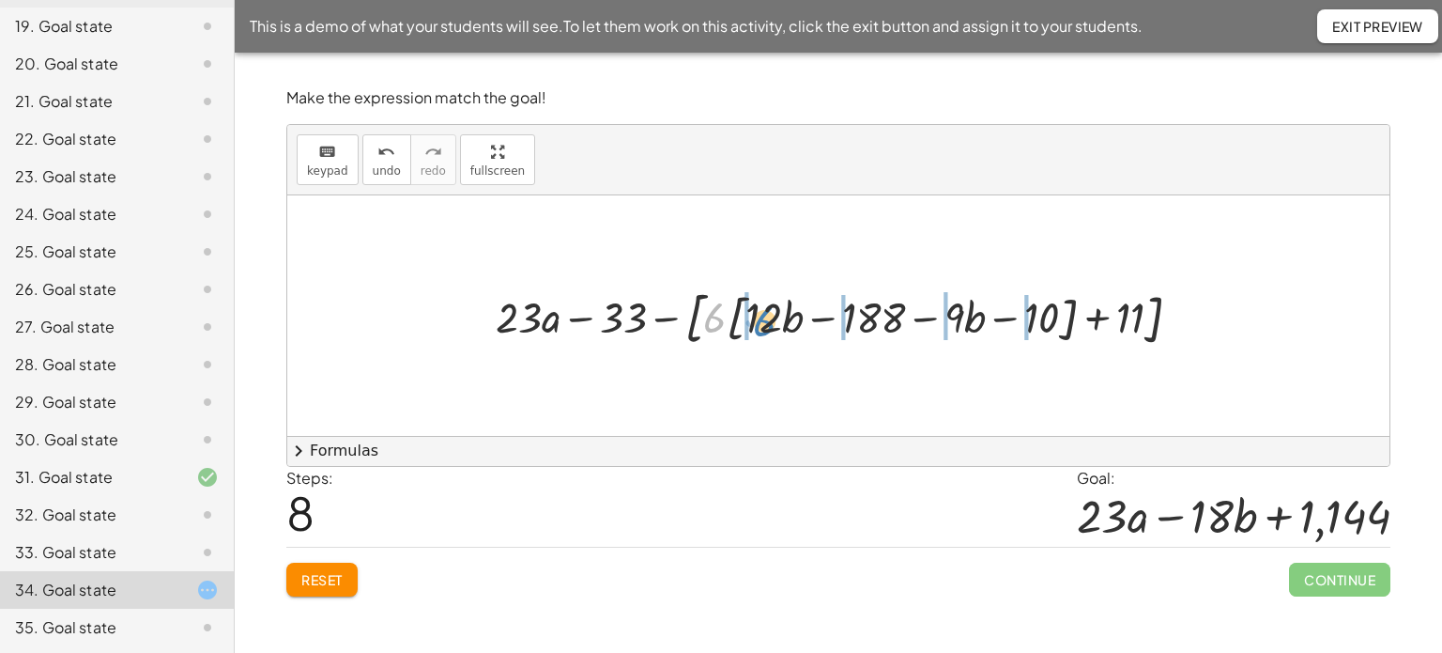
drag, startPoint x: 714, startPoint y: 328, endPoint x: 763, endPoint y: 331, distance: 49.9
click at [763, 331] on div at bounding box center [845, 315] width 719 height 69
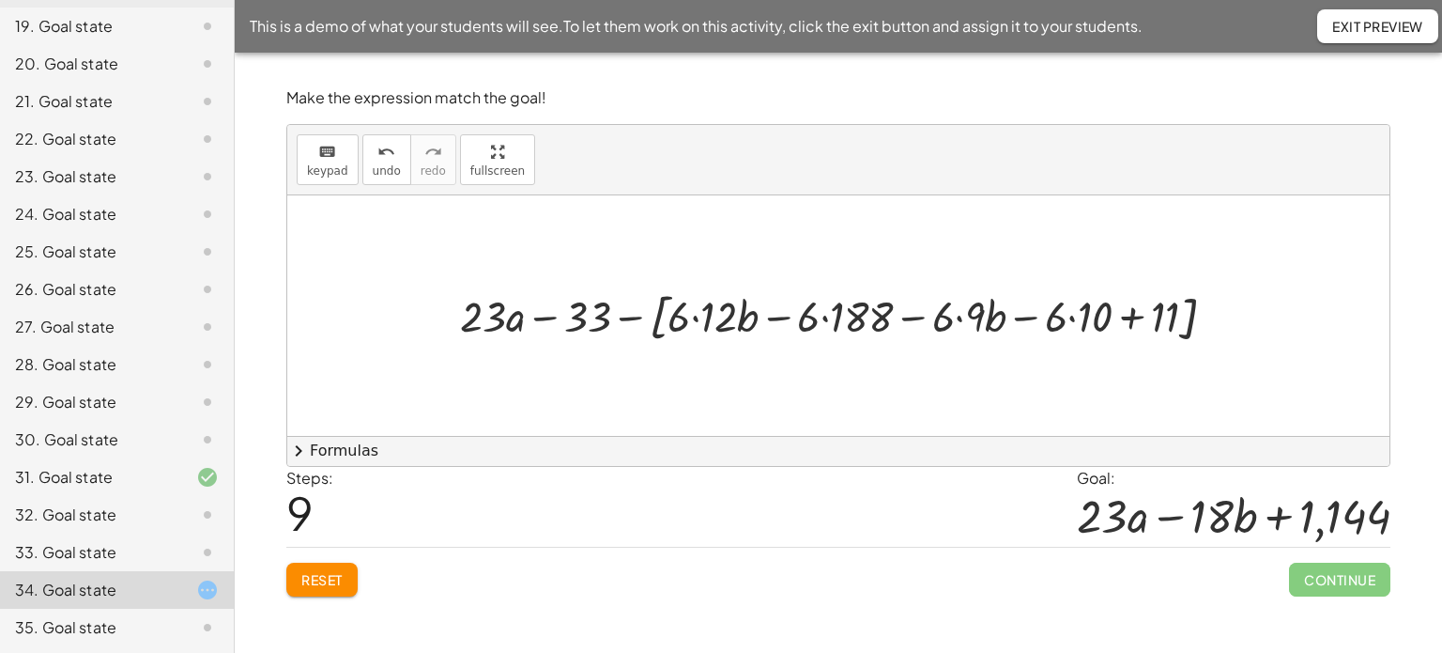
click at [1066, 315] on div at bounding box center [846, 315] width 790 height 63
click at [1069, 314] on div at bounding box center [846, 315] width 790 height 63
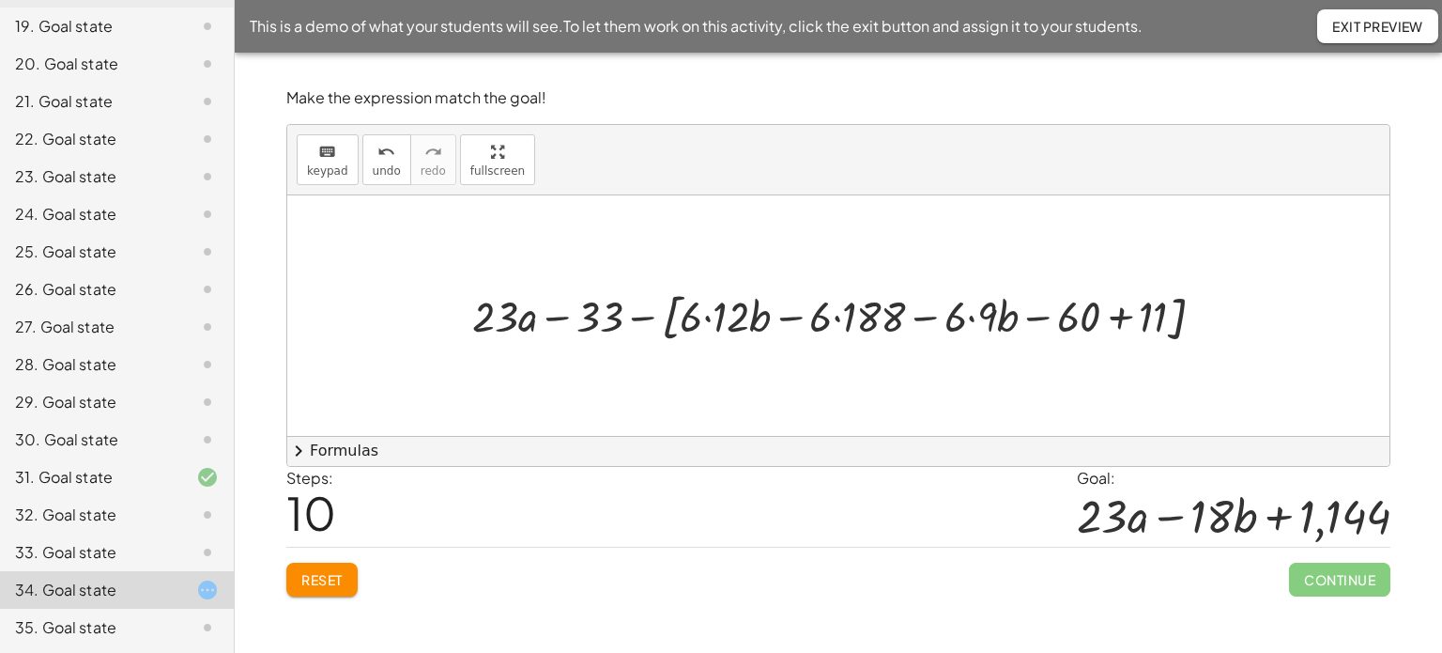
click at [973, 316] on div at bounding box center [845, 315] width 765 height 63
click at [839, 315] on div at bounding box center [846, 315] width 758 height 63
click at [721, 318] on div at bounding box center [845, 315] width 746 height 63
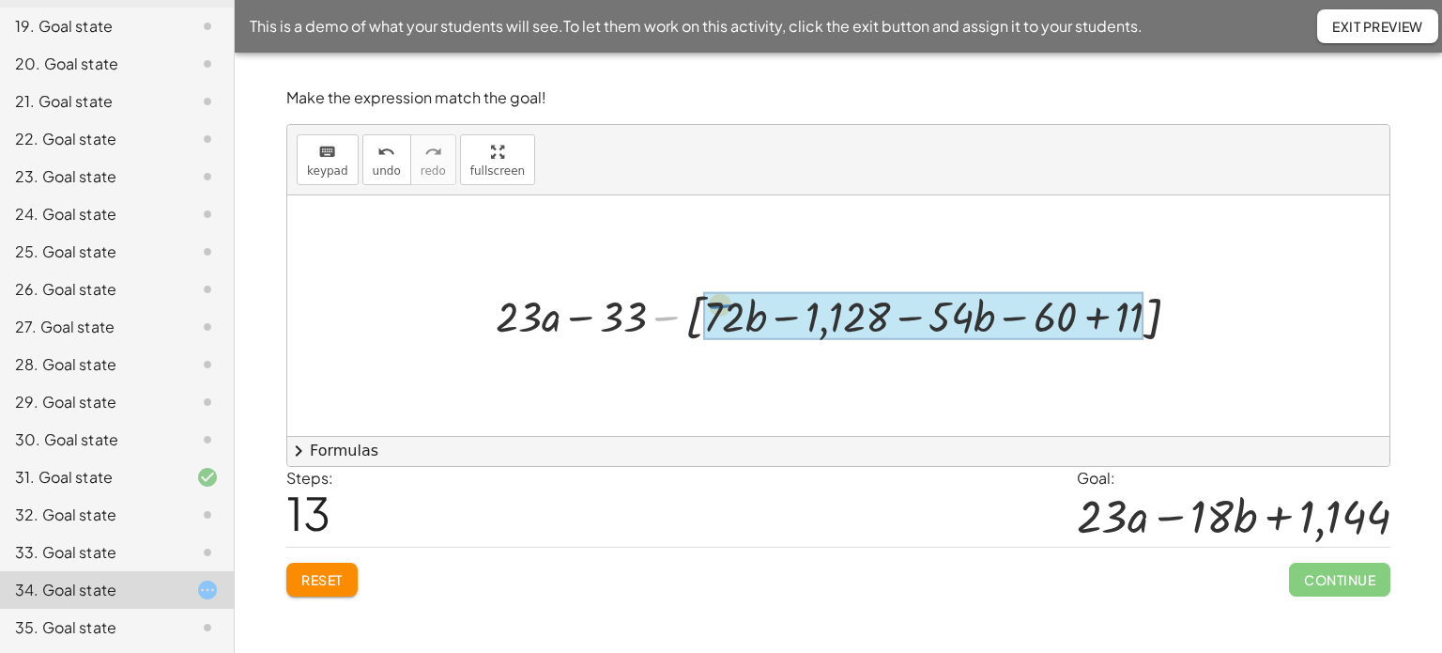
drag, startPoint x: 655, startPoint y: 312, endPoint x: 710, endPoint y: 300, distance: 55.8
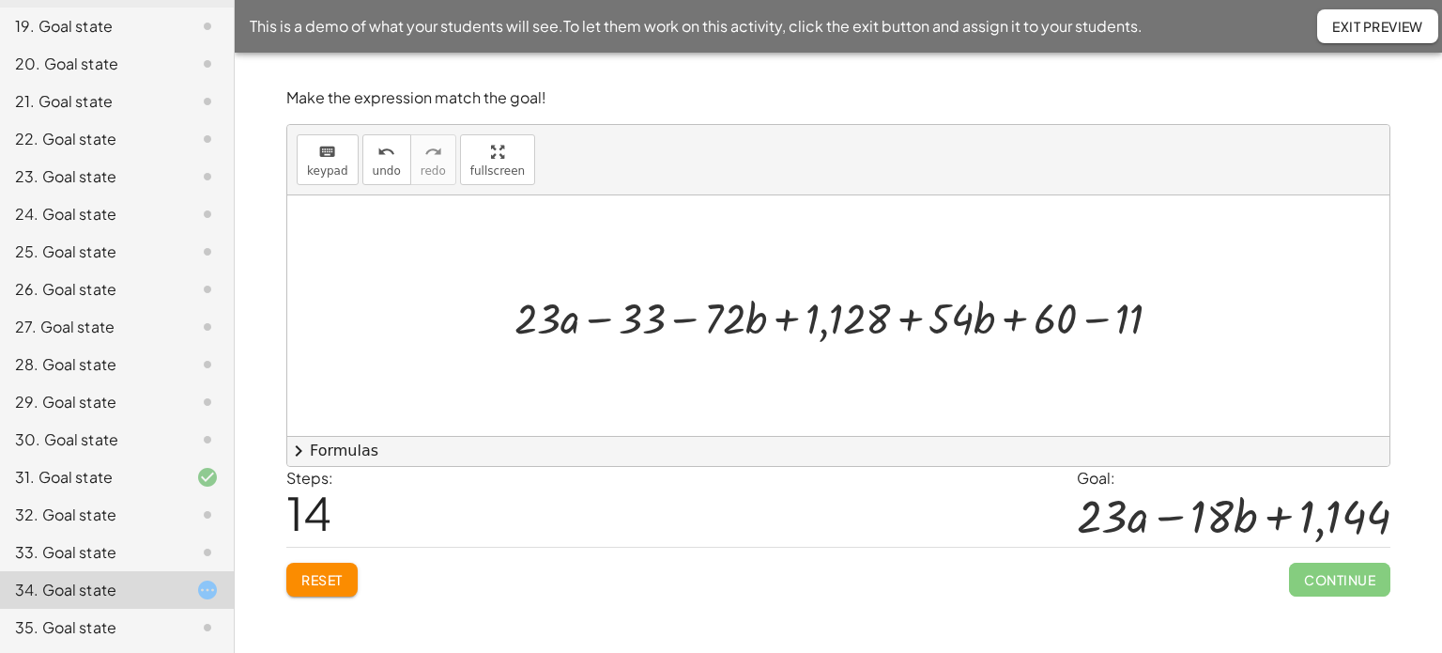
click at [1090, 315] on div at bounding box center [846, 315] width 682 height 57
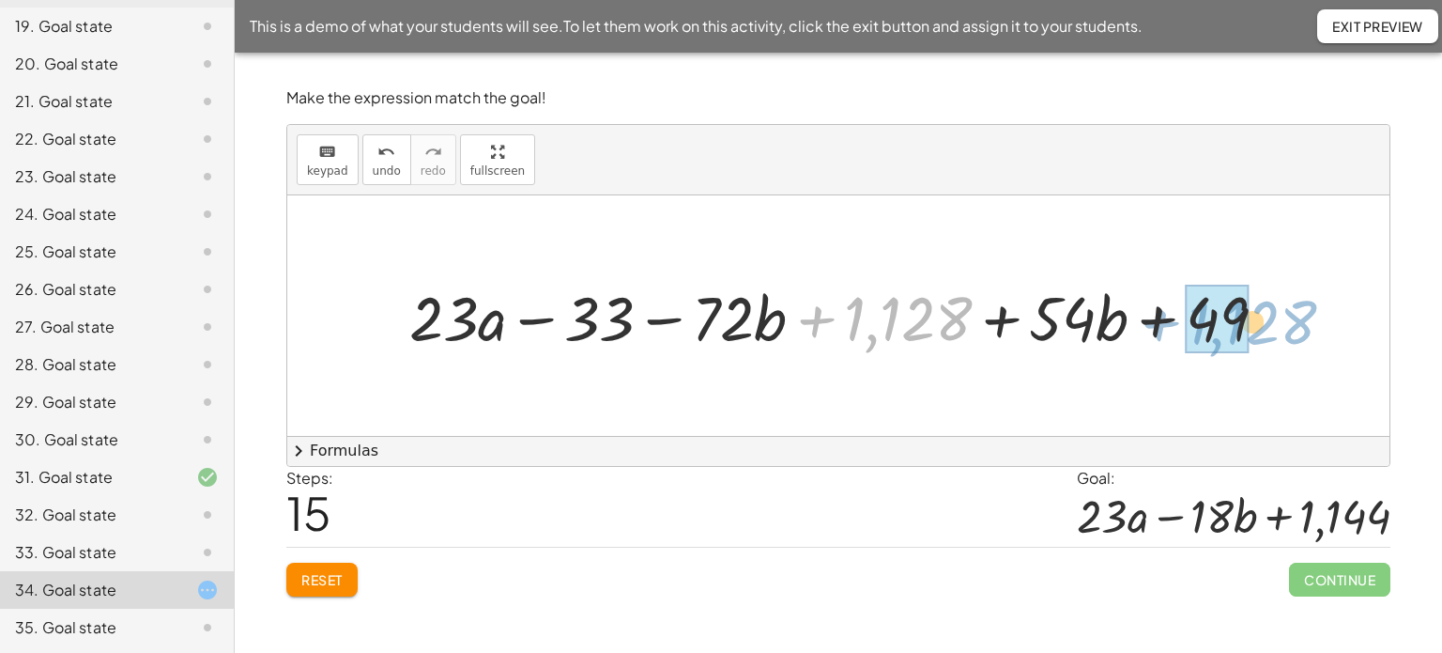
drag, startPoint x: 898, startPoint y: 330, endPoint x: 1243, endPoint y: 334, distance: 345.6
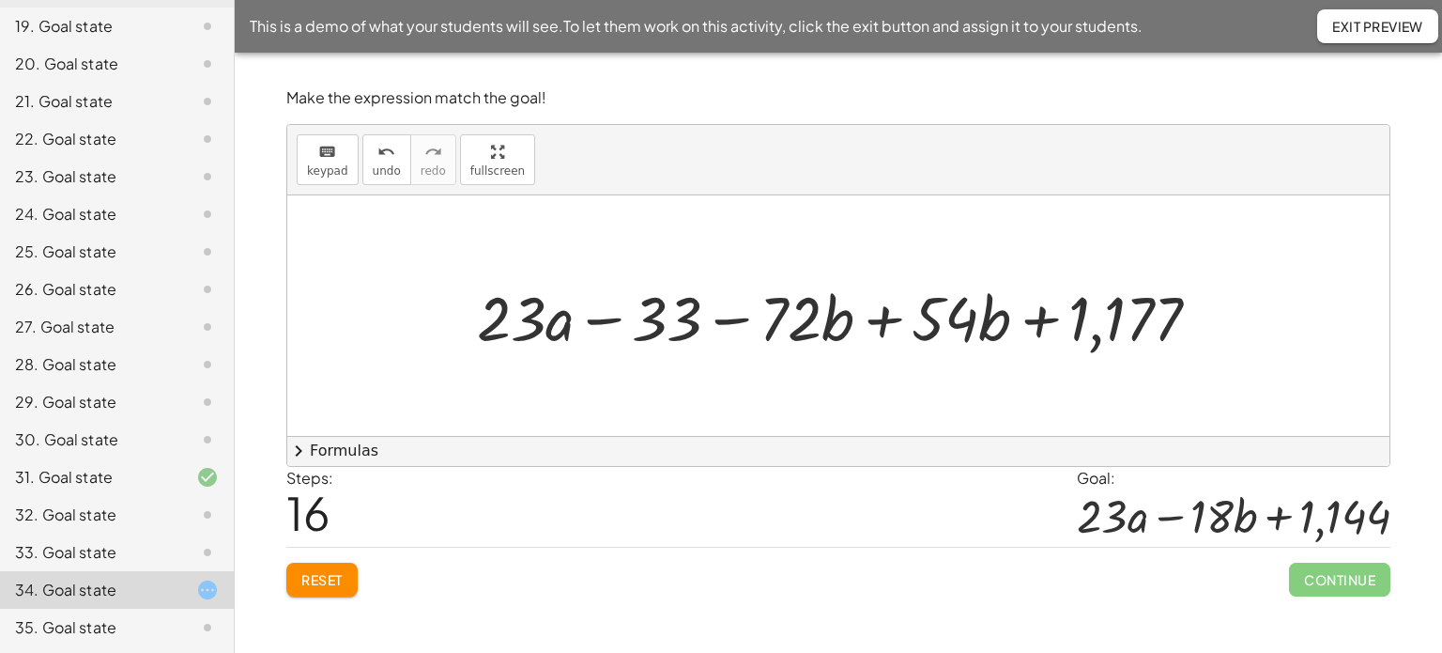
click at [888, 318] on div at bounding box center [846, 315] width 756 height 81
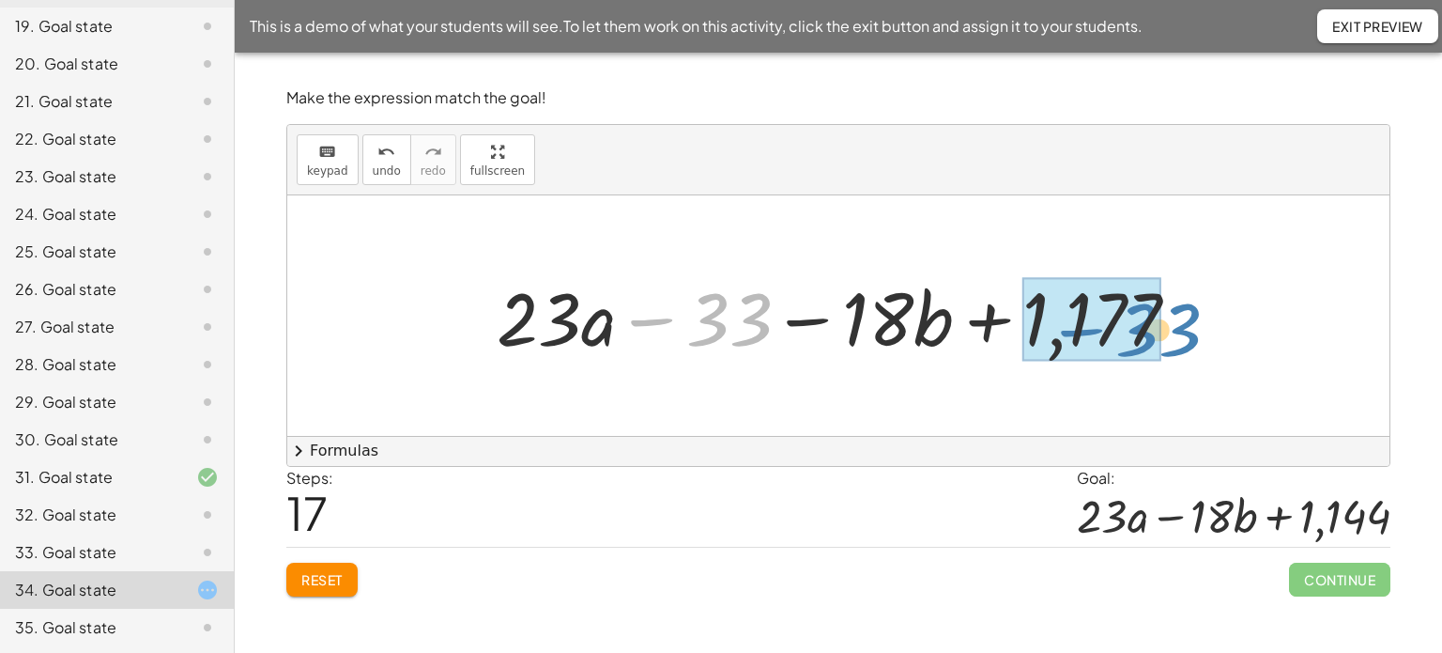
drag, startPoint x: 705, startPoint y: 329, endPoint x: 1134, endPoint y: 341, distance: 429.3
